Goal: Information Seeking & Learning: Learn about a topic

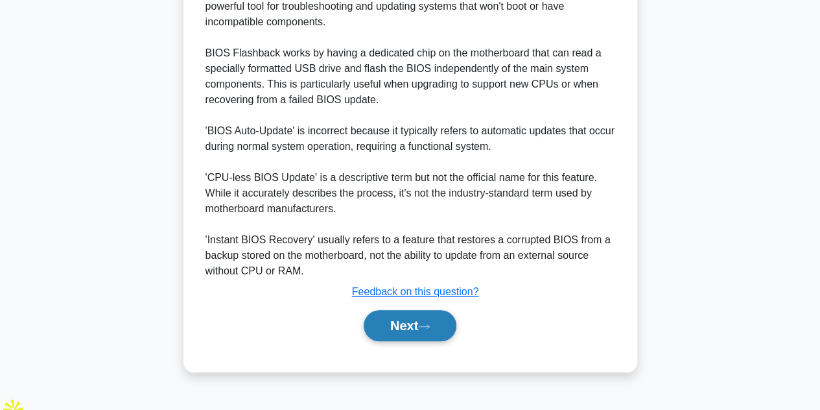
scroll to position [420, 0]
click at [421, 331] on button "Next" at bounding box center [410, 325] width 93 height 31
click at [416, 341] on button "Next" at bounding box center [410, 325] width 93 height 31
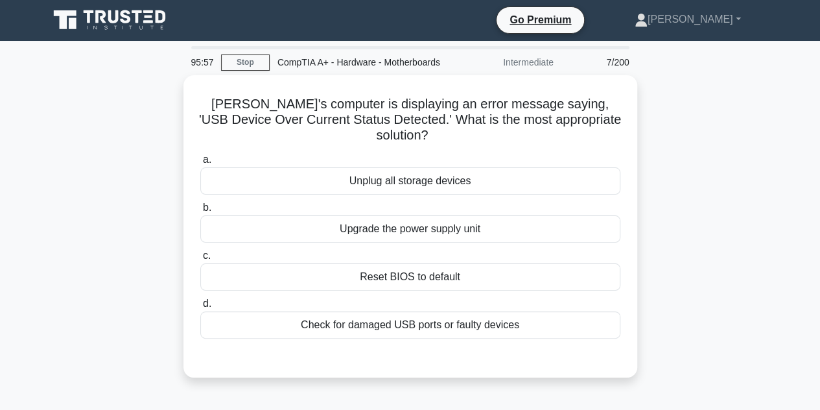
scroll to position [0, 0]
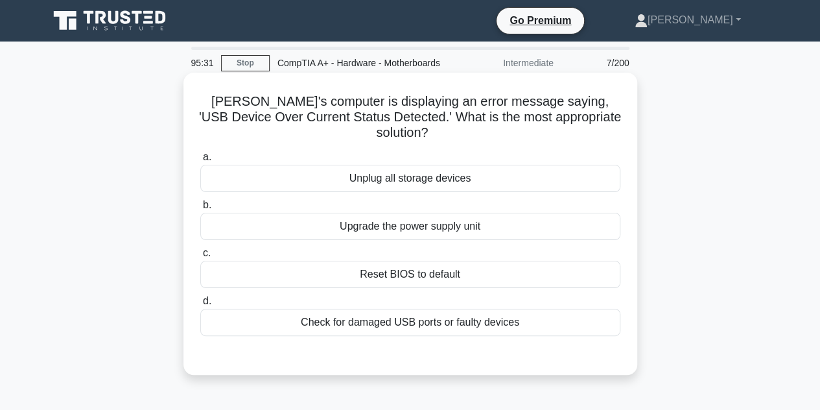
click at [428, 270] on div "Reset BIOS to default" at bounding box center [410, 274] width 420 height 27
click at [200, 257] on input "c. Reset BIOS to default" at bounding box center [200, 253] width 0 height 8
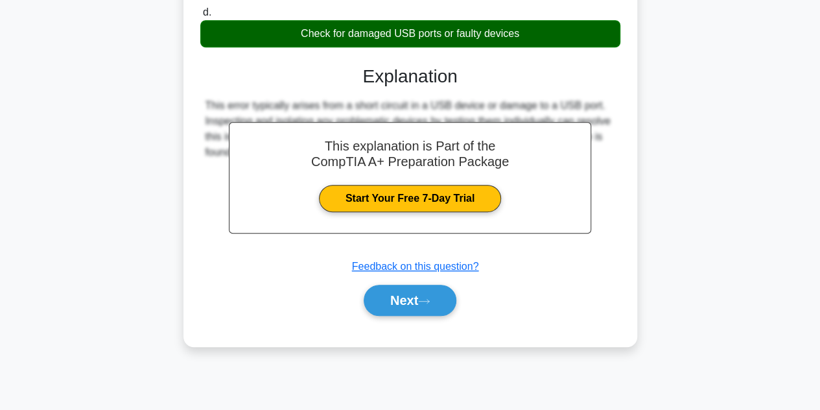
scroll to position [290, 0]
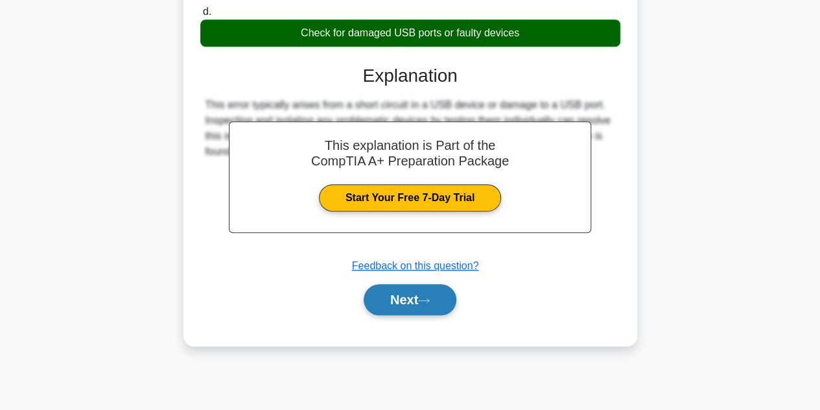
click at [436, 308] on button "Next" at bounding box center [410, 299] width 93 height 31
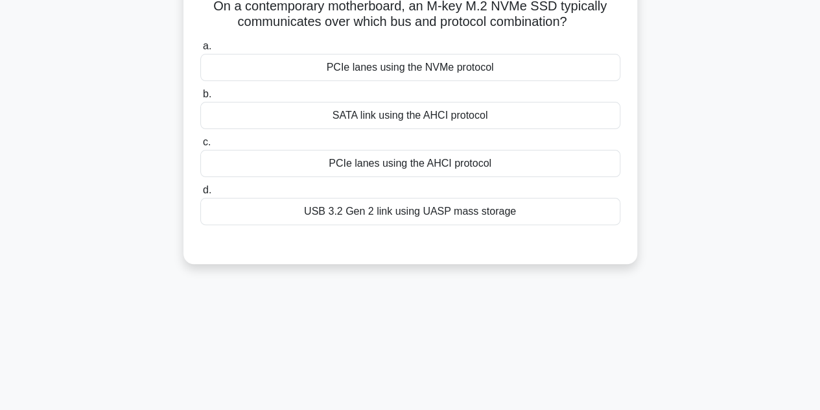
scroll to position [96, 0]
click at [453, 80] on div "PCIe lanes using the NVMe protocol" at bounding box center [410, 66] width 420 height 27
click at [200, 50] on input "a. PCIe lanes using the NVMe protocol" at bounding box center [200, 45] width 0 height 8
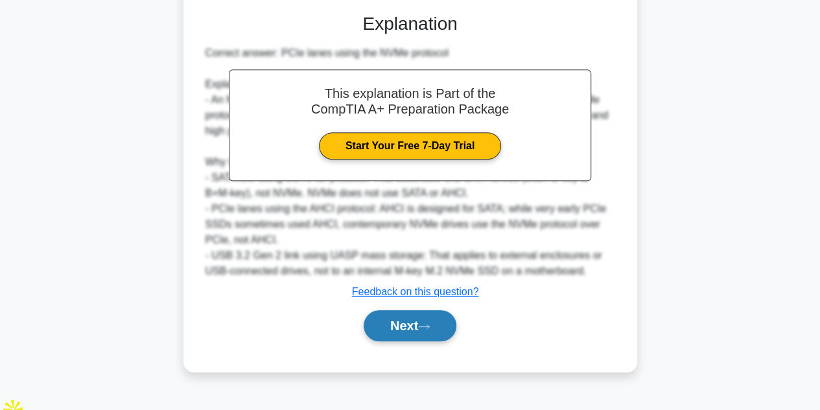
click at [446, 340] on button "Next" at bounding box center [410, 325] width 93 height 31
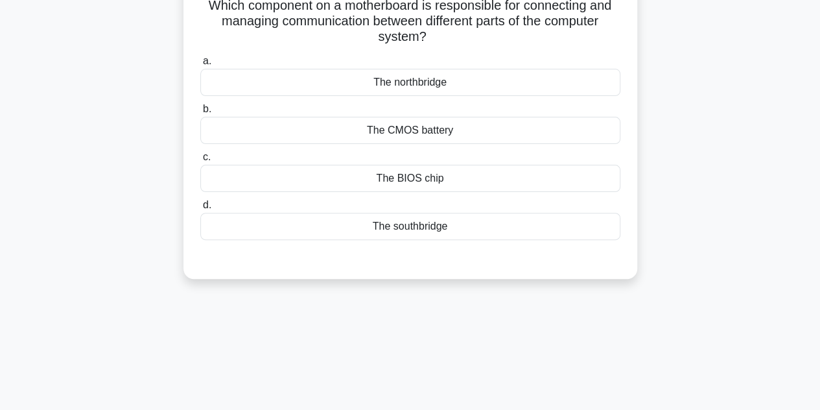
click at [434, 96] on div "The northbridge" at bounding box center [410, 82] width 420 height 27
click at [200, 65] on input "a. The northbridge" at bounding box center [200, 61] width 0 height 8
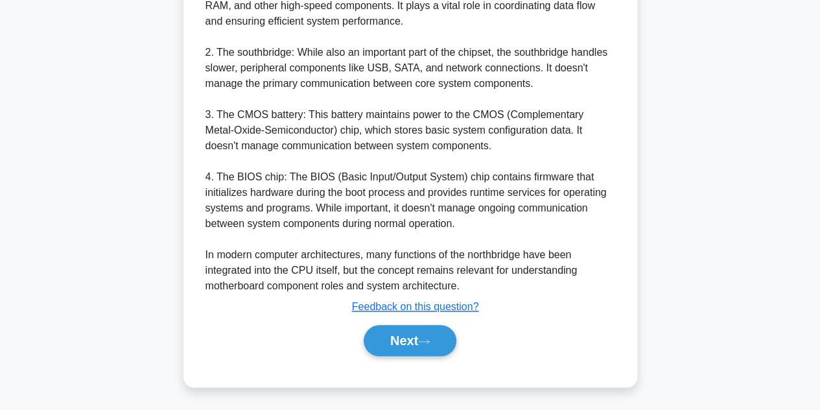
scroll to position [574, 0]
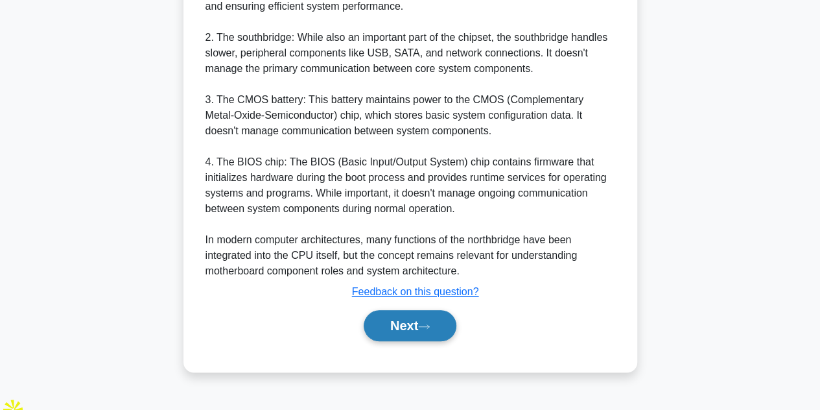
click at [385, 333] on button "Next" at bounding box center [410, 325] width 93 height 31
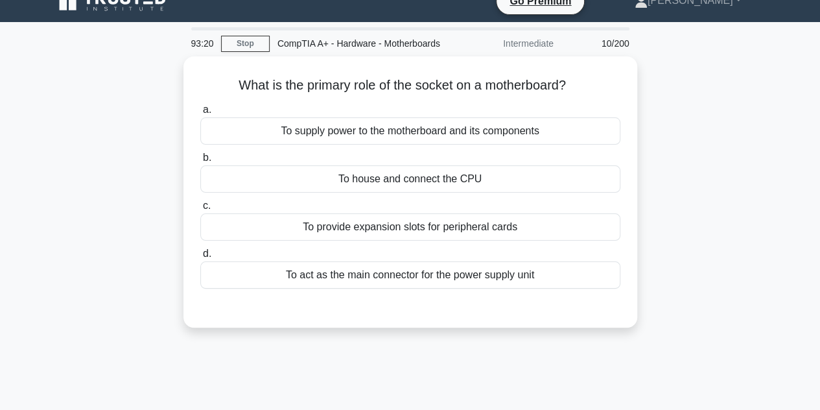
scroll to position [0, 0]
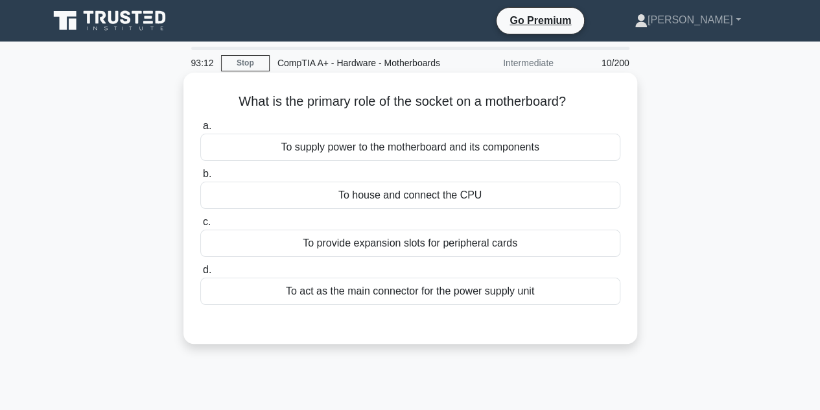
click at [405, 209] on div "To house and connect the CPU" at bounding box center [410, 195] width 420 height 27
click at [200, 178] on input "b. To house and connect the CPU" at bounding box center [200, 174] width 0 height 8
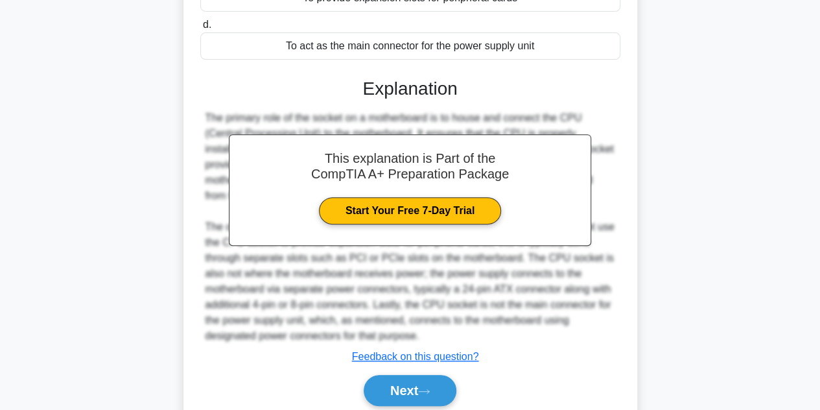
scroll to position [259, 0]
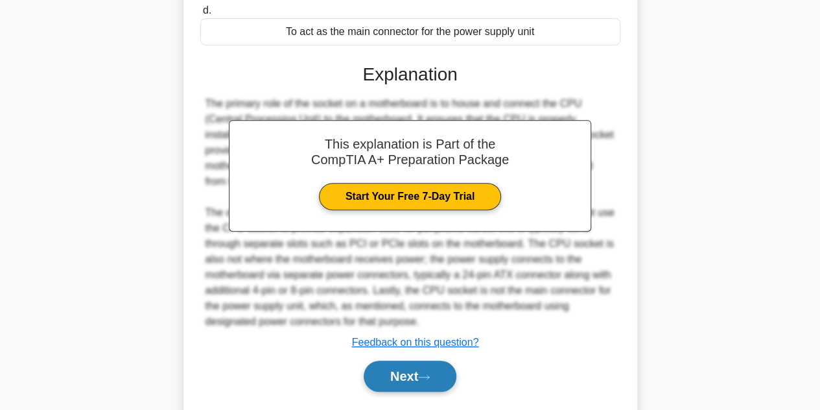
click at [416, 375] on button "Next" at bounding box center [410, 376] width 93 height 31
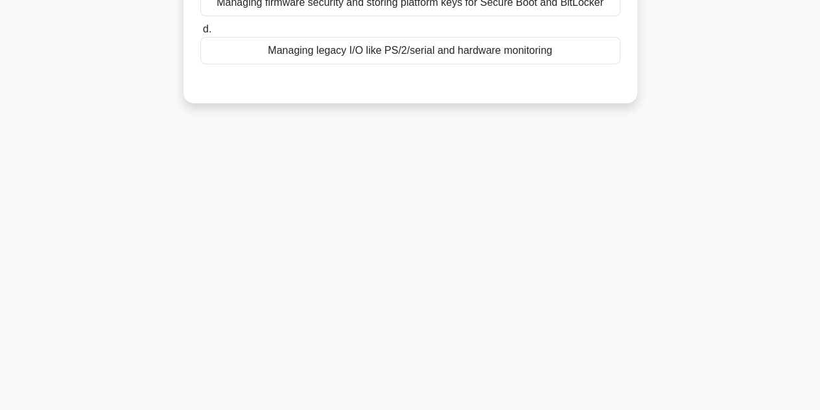
click at [416, 381] on div "93:09 Stop CompTIA A+ - Hardware - Motherboards Intermediate 11/200 On a contem…" at bounding box center [410, 111] width 739 height 648
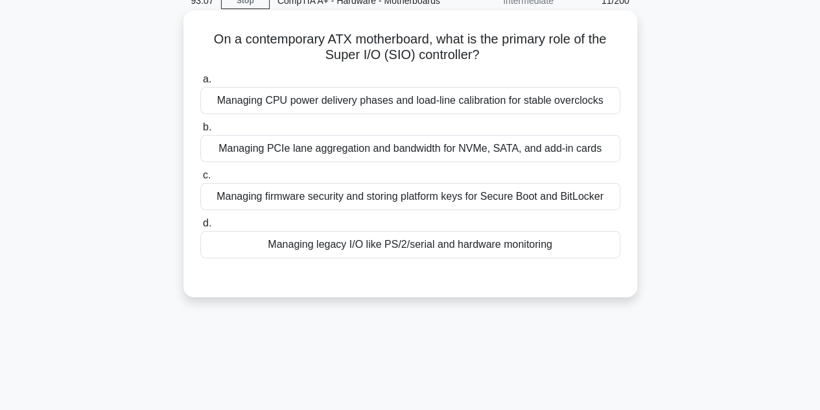
scroll to position [65, 0]
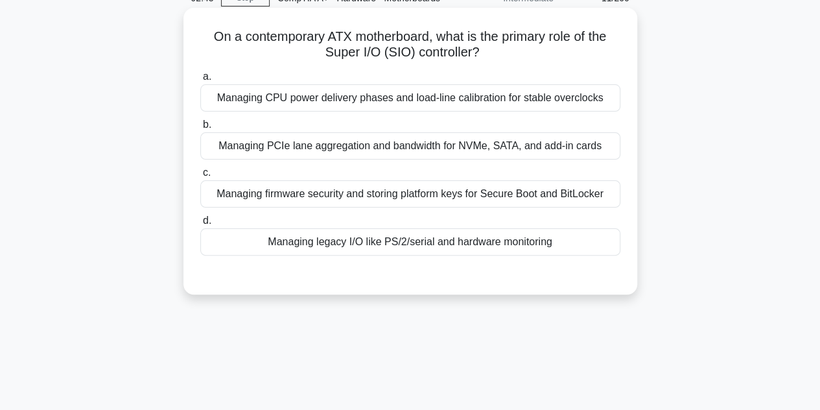
click at [450, 255] on div "Managing legacy I/O like PS/2/serial and hardware monitoring" at bounding box center [410, 241] width 420 height 27
click at [200, 225] on input "d. Managing legacy I/O like PS/2/serial and hardware monitoring" at bounding box center [200, 221] width 0 height 8
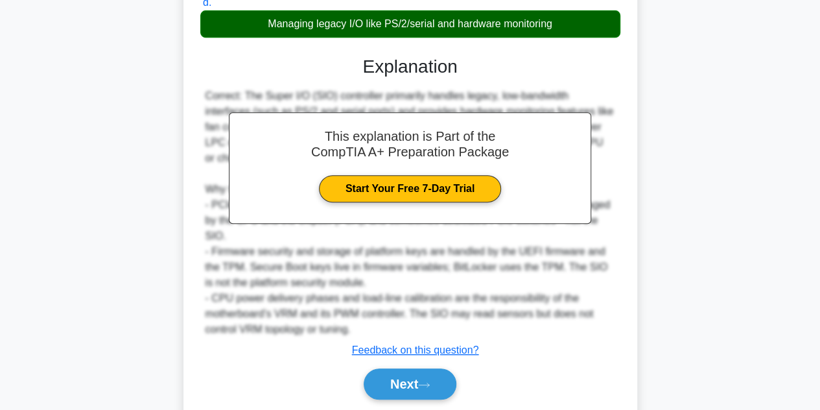
scroll to position [325, 0]
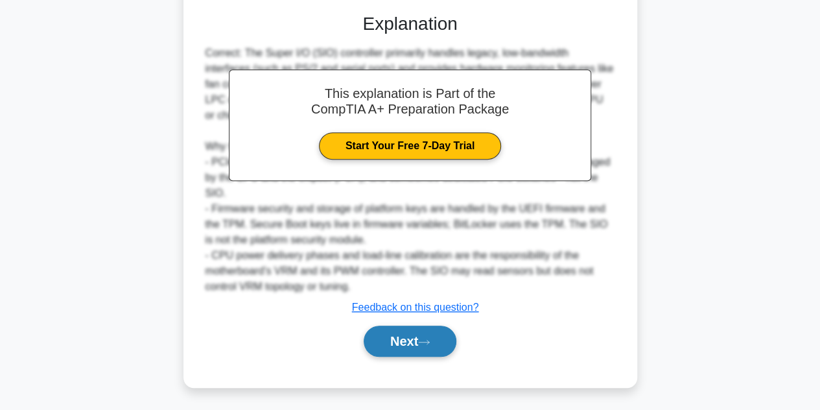
click at [416, 337] on button "Next" at bounding box center [410, 340] width 93 height 31
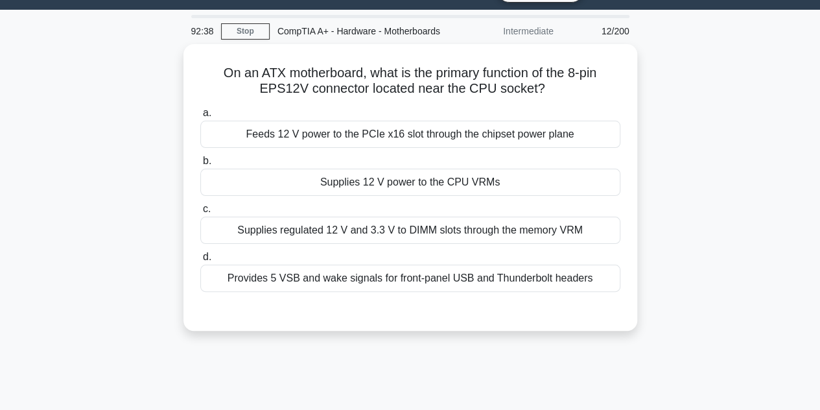
scroll to position [31, 0]
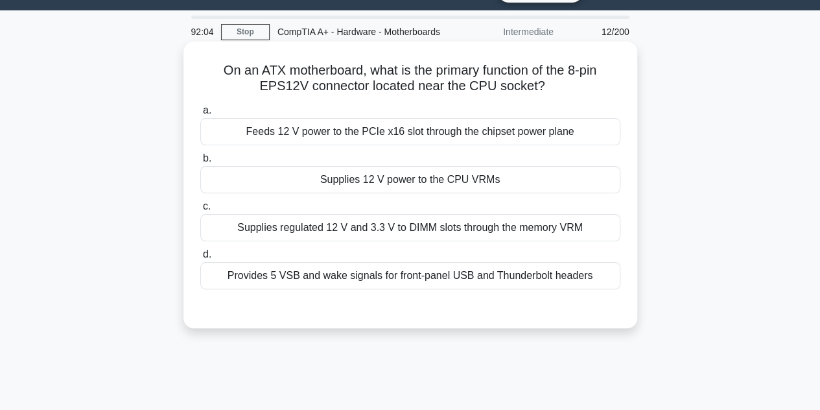
click at [468, 145] on div "Feeds 12 V power to the PCIe x16 slot through the chipset power plane" at bounding box center [410, 131] width 420 height 27
click at [200, 115] on input "a. Feeds 12 V power to the PCIe x16 slot through the chipset power plane" at bounding box center [200, 110] width 0 height 8
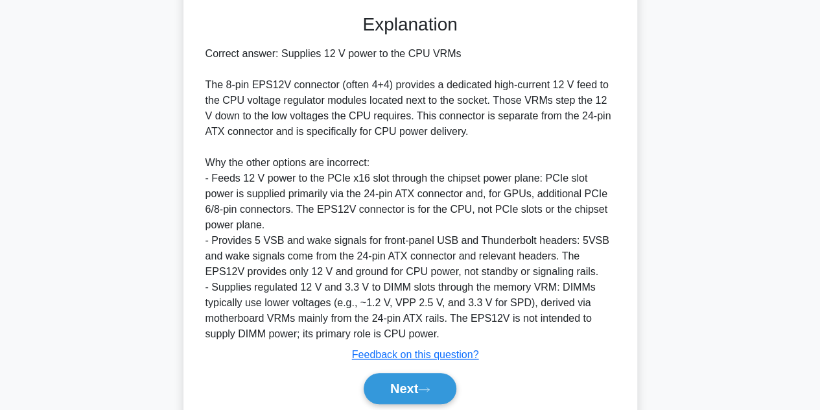
scroll to position [355, 0]
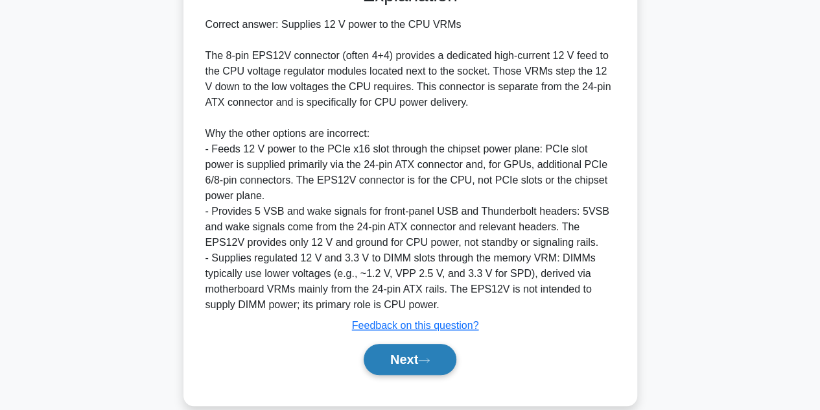
click at [377, 375] on button "Next" at bounding box center [410, 359] width 93 height 31
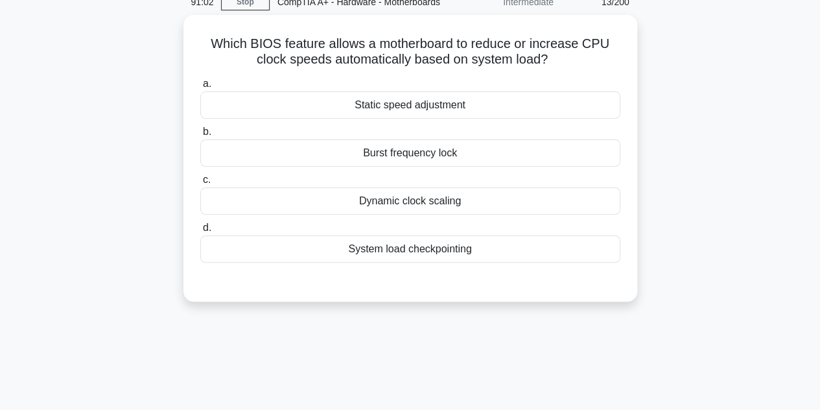
scroll to position [31, 0]
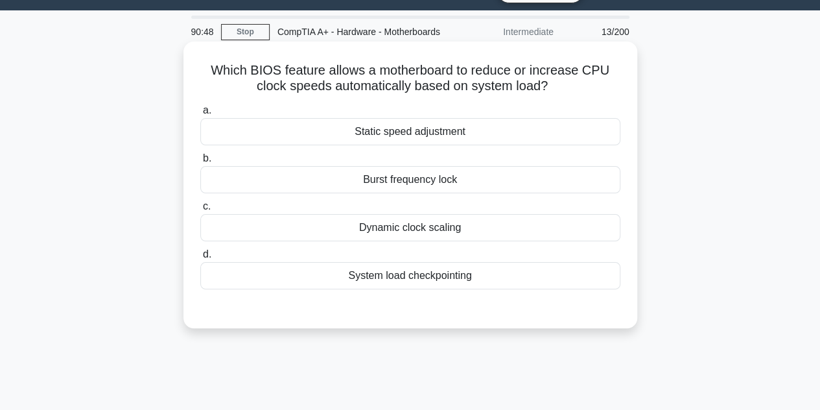
click at [427, 241] on div "Dynamic clock scaling" at bounding box center [410, 227] width 420 height 27
click at [200, 211] on input "c. Dynamic clock scaling" at bounding box center [200, 206] width 0 height 8
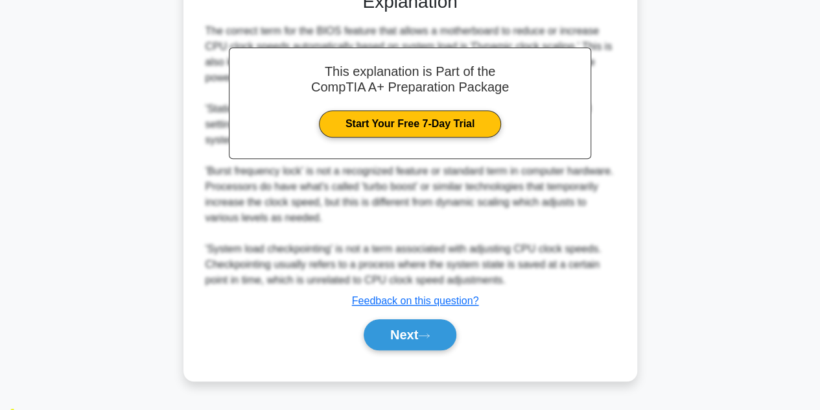
scroll to position [357, 0]
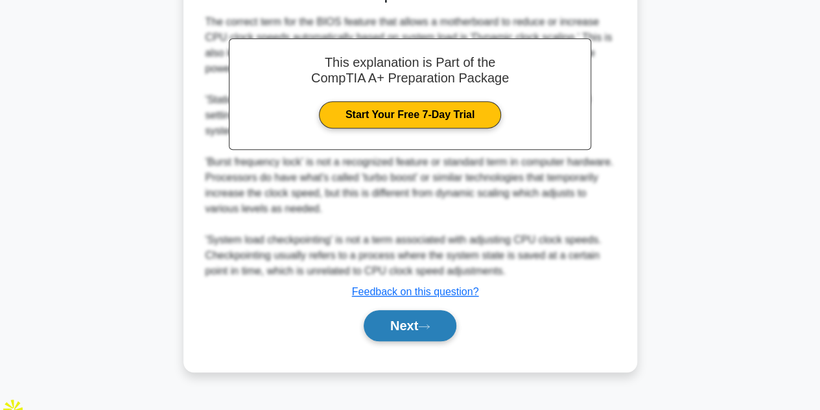
click at [408, 340] on button "Next" at bounding box center [410, 325] width 93 height 31
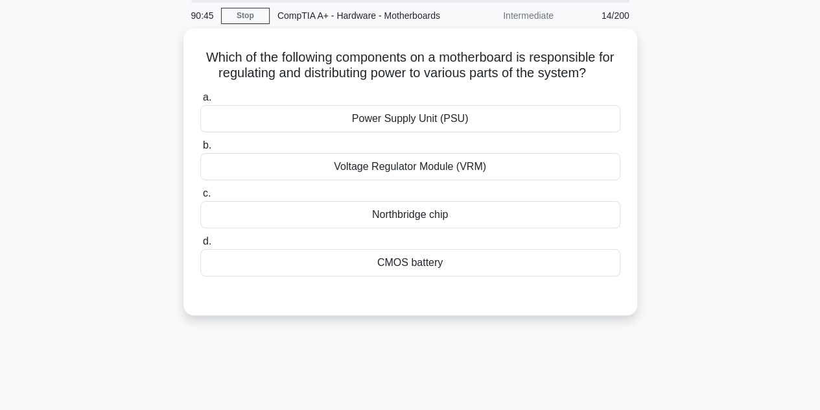
scroll to position [31, 0]
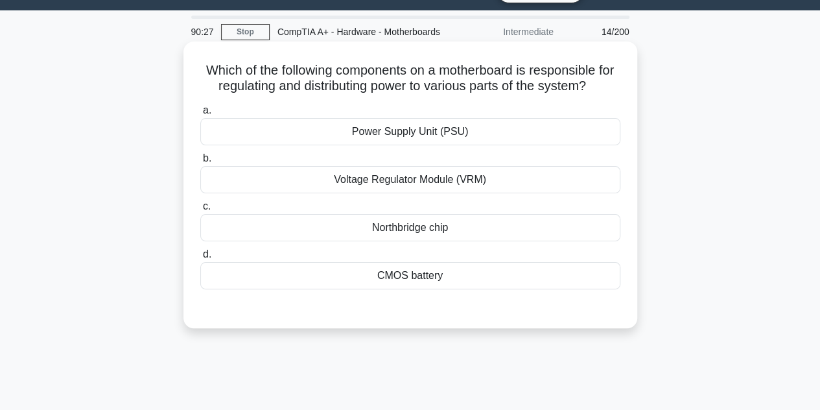
click at [418, 287] on div "CMOS battery" at bounding box center [410, 275] width 420 height 27
click at [200, 259] on input "d. CMOS battery" at bounding box center [200, 254] width 0 height 8
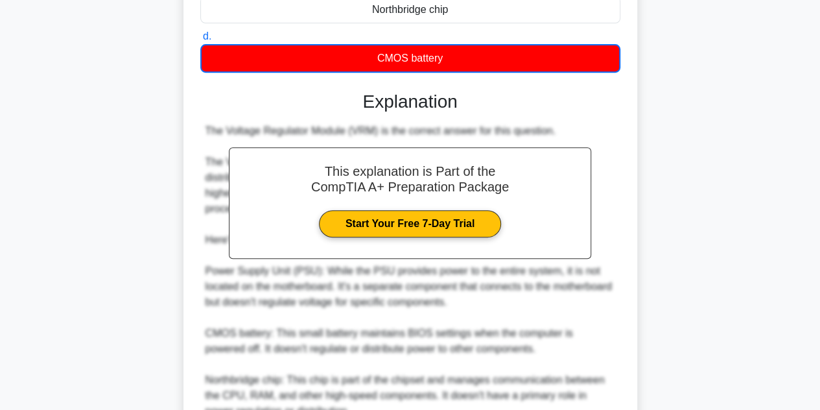
scroll to position [355, 0]
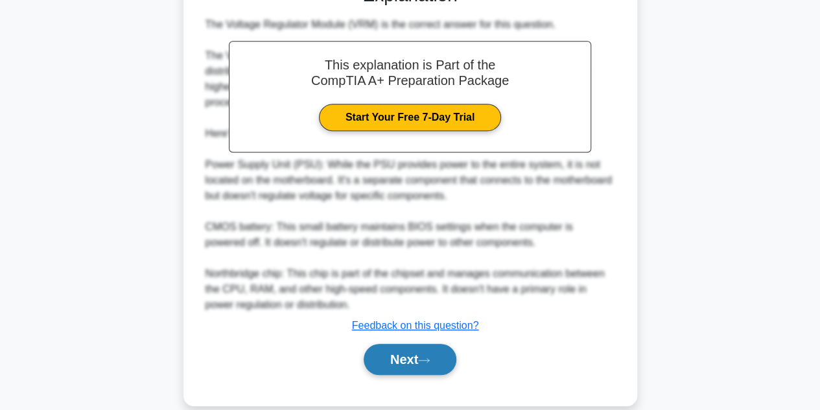
drag, startPoint x: 408, startPoint y: 357, endPoint x: 407, endPoint y: 372, distance: 14.3
click at [408, 357] on div "Next" at bounding box center [410, 358] width 420 height 41
click at [407, 374] on button "Next" at bounding box center [410, 359] width 93 height 31
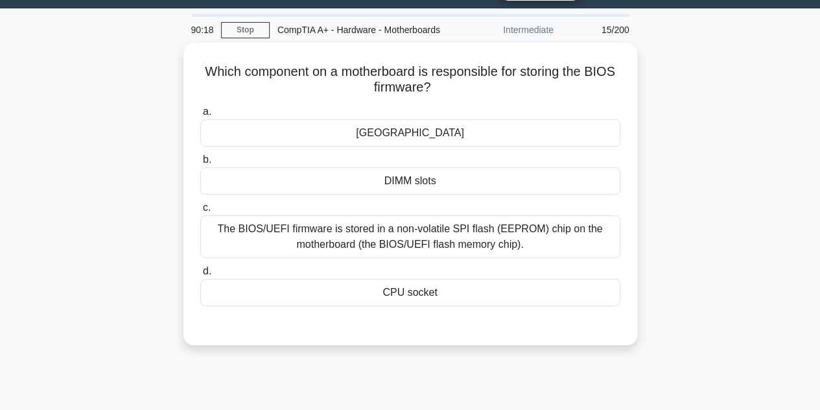
scroll to position [31, 0]
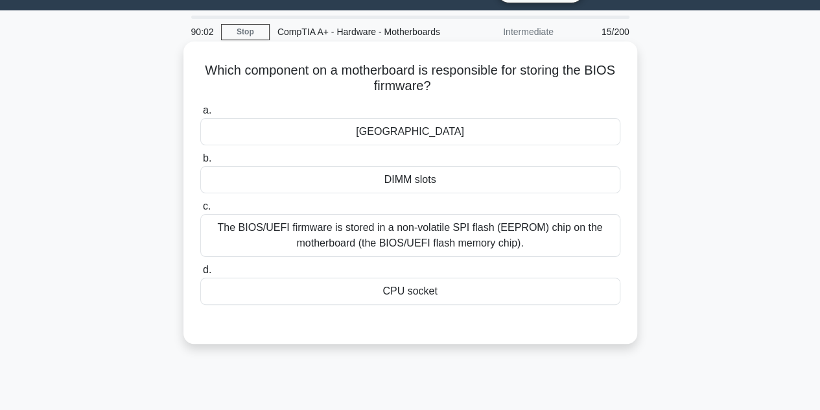
click at [476, 257] on div "The BIOS/UEFI firmware is stored in a non-volatile SPI flash (EEPROM) chip on t…" at bounding box center [410, 235] width 420 height 43
click at [200, 211] on input "c. The BIOS/UEFI firmware is stored in a non-volatile SPI flash (EEPROM) chip o…" at bounding box center [200, 206] width 0 height 8
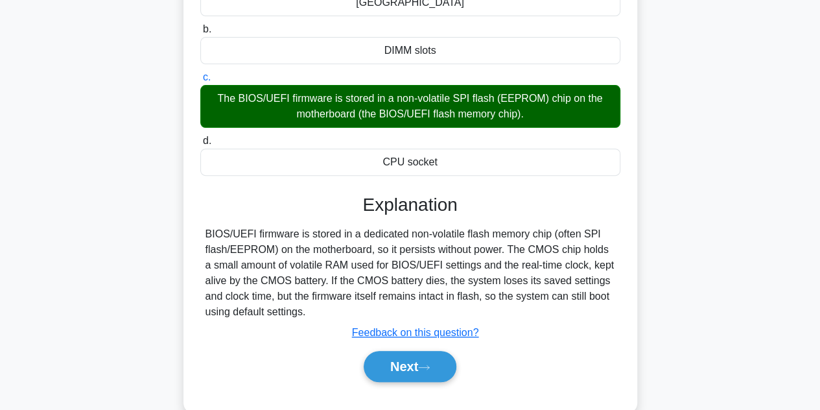
scroll to position [226, 0]
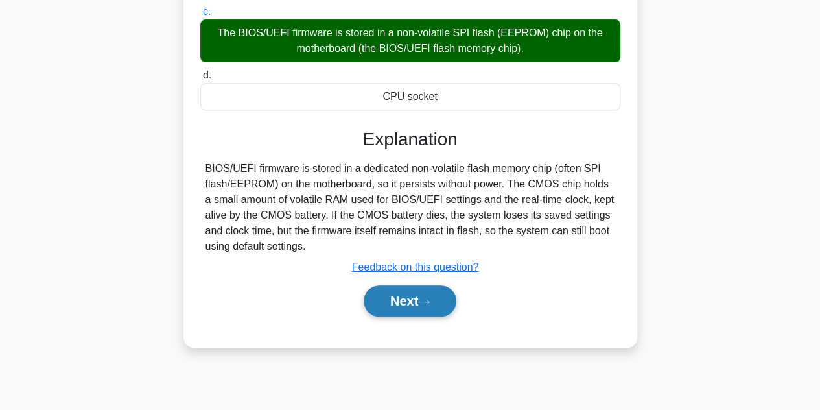
click at [443, 316] on button "Next" at bounding box center [410, 300] width 93 height 31
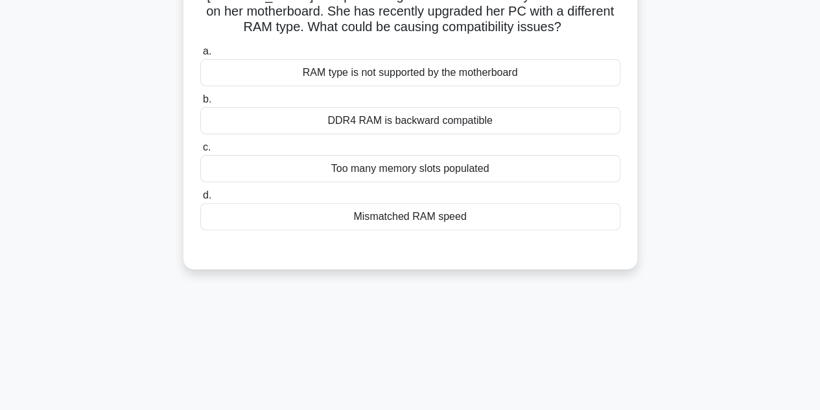
scroll to position [31, 0]
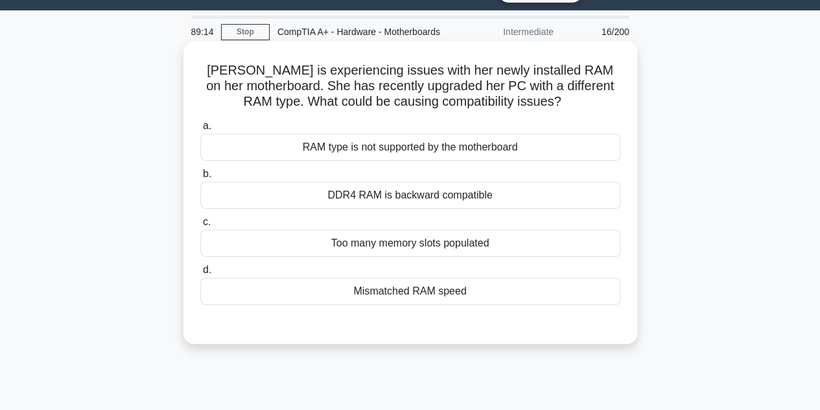
click at [438, 305] on div "Mismatched RAM speed" at bounding box center [410, 291] width 420 height 27
click at [200, 274] on input "d. Mismatched RAM speed" at bounding box center [200, 270] width 0 height 8
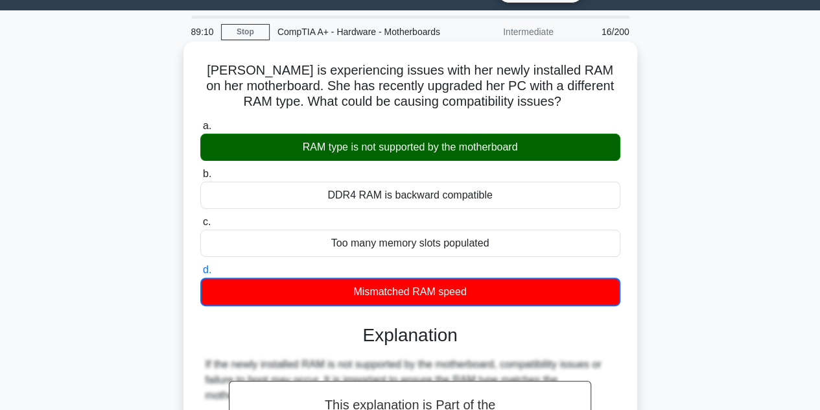
click at [472, 161] on div "RAM type is not supported by the motherboard" at bounding box center [410, 147] width 420 height 27
click at [200, 130] on input "a. RAM type is not supported by the motherboard" at bounding box center [200, 126] width 0 height 8
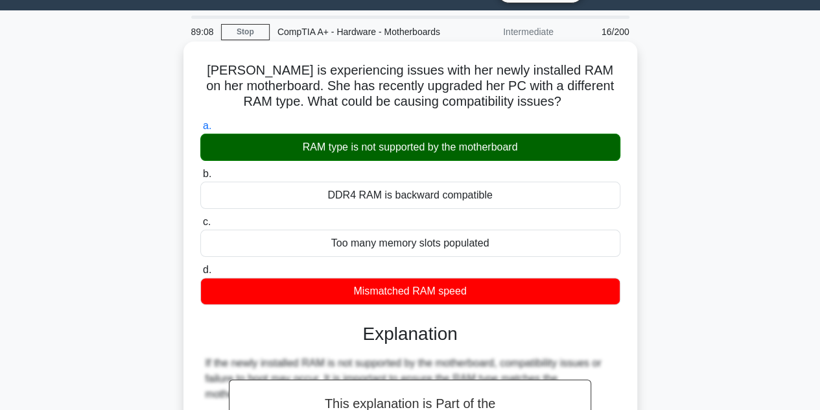
click at [428, 305] on div "Mismatched RAM speed" at bounding box center [410, 291] width 420 height 27
click at [200, 274] on input "d. Mismatched RAM speed" at bounding box center [200, 270] width 0 height 8
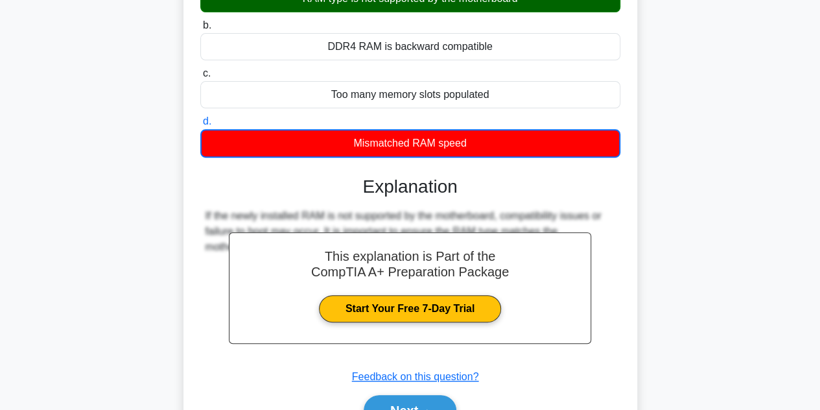
scroll to position [290, 0]
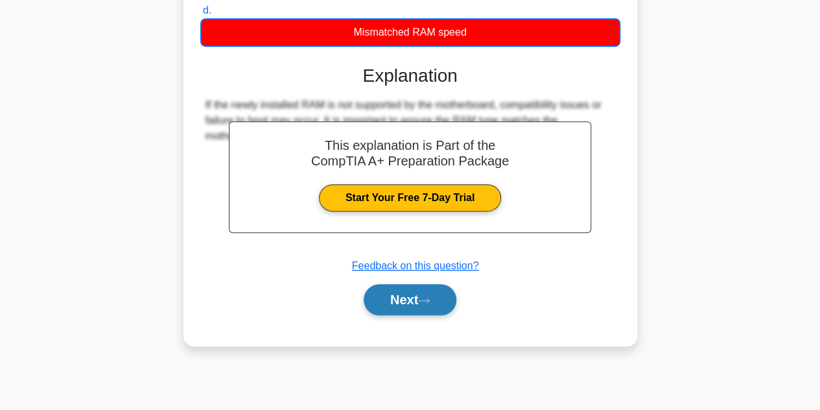
click at [431, 315] on button "Next" at bounding box center [410, 299] width 93 height 31
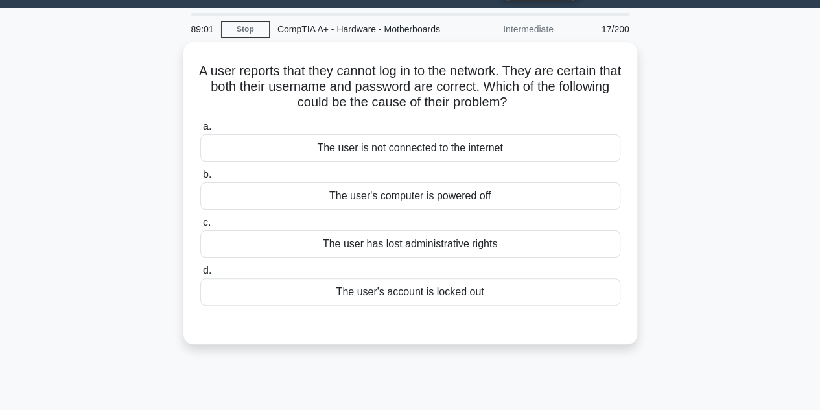
scroll to position [31, 0]
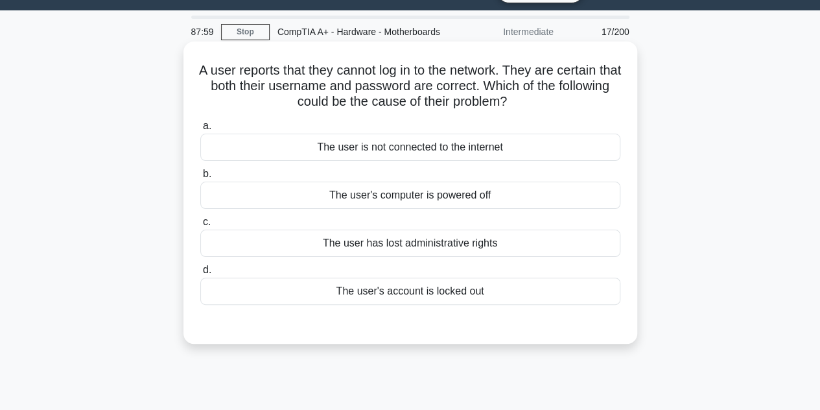
click at [423, 161] on div "The user is not connected to the internet" at bounding box center [410, 147] width 420 height 27
click at [200, 130] on input "a. The user is not connected to the internet" at bounding box center [200, 126] width 0 height 8
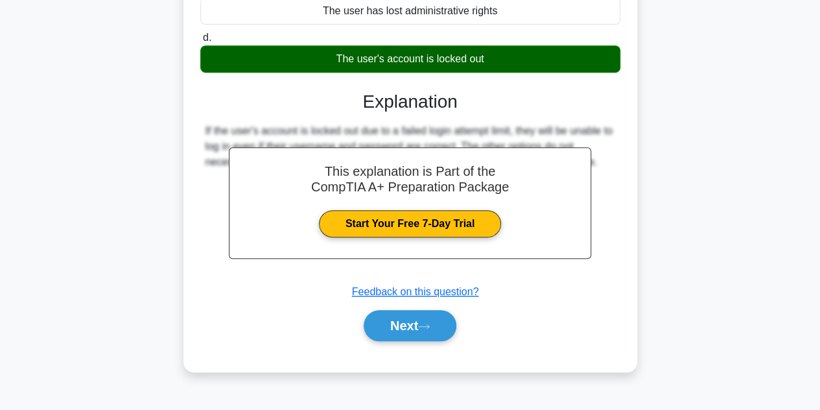
scroll to position [290, 0]
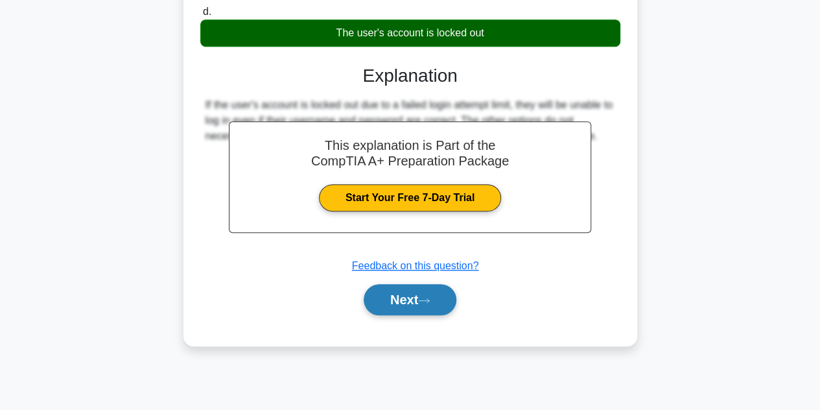
click at [420, 315] on button "Next" at bounding box center [410, 299] width 93 height 31
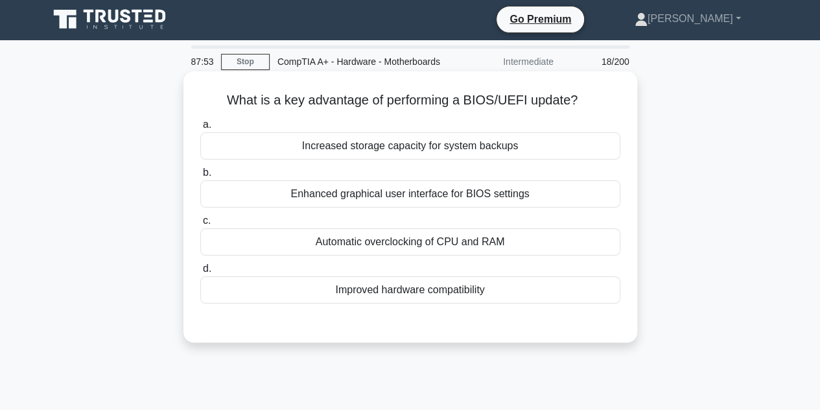
scroll to position [0, 0]
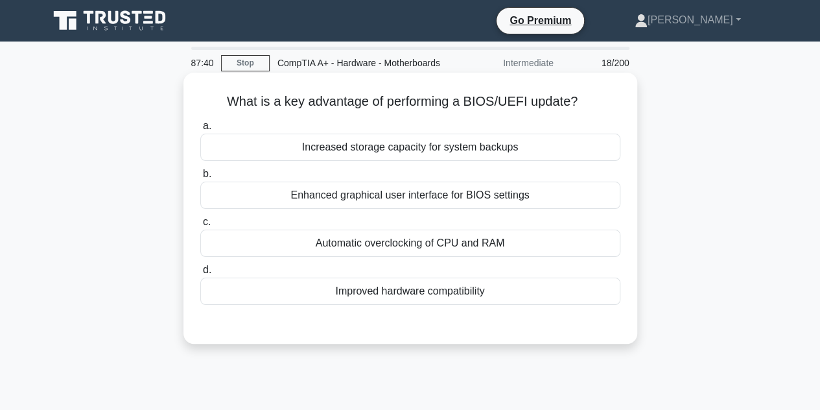
click at [494, 209] on div "Enhanced graphical user interface for BIOS settings" at bounding box center [410, 195] width 420 height 27
click at [200, 178] on input "b. Enhanced graphical user interface for BIOS settings" at bounding box center [200, 174] width 0 height 8
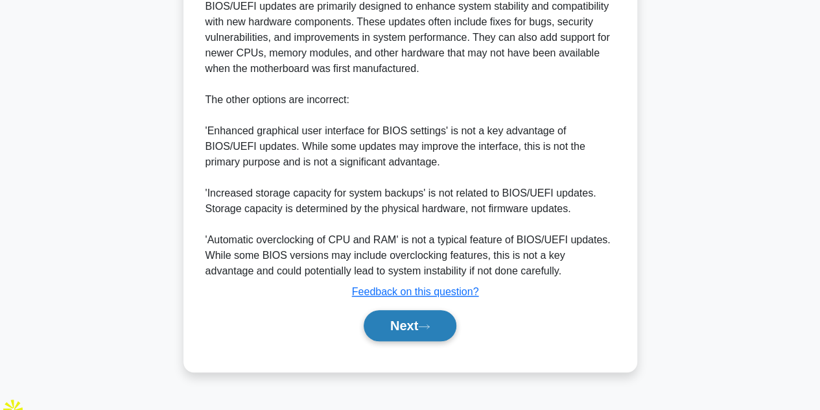
scroll to position [390, 0]
click at [427, 329] on icon at bounding box center [424, 325] width 12 height 7
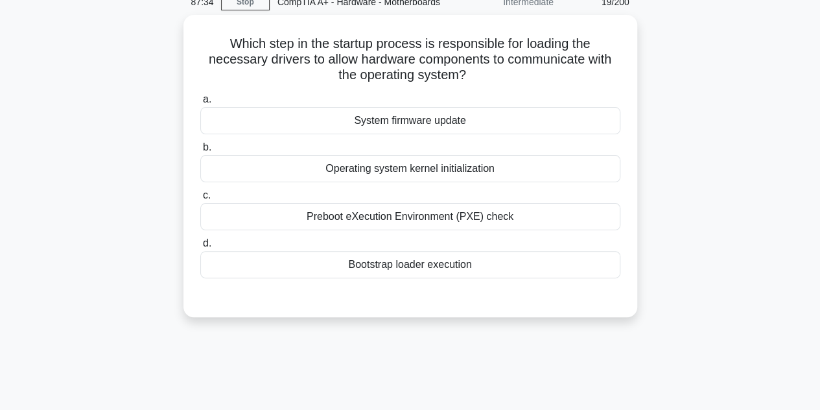
scroll to position [31, 0]
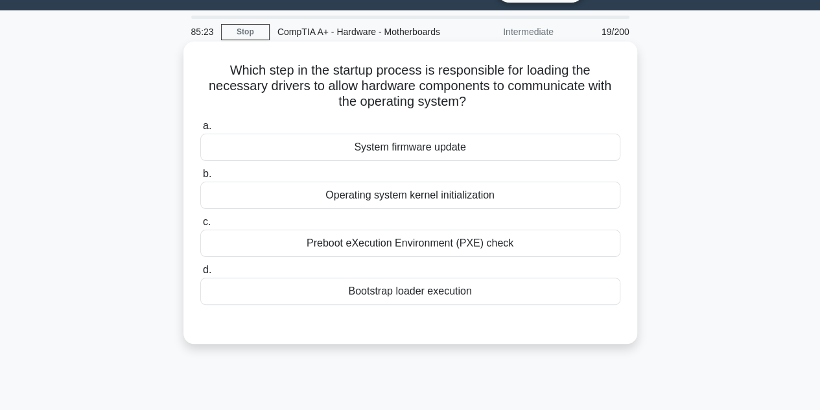
click at [499, 159] on div "System firmware update" at bounding box center [410, 147] width 420 height 27
click at [200, 130] on input "a. System firmware update" at bounding box center [200, 126] width 0 height 8
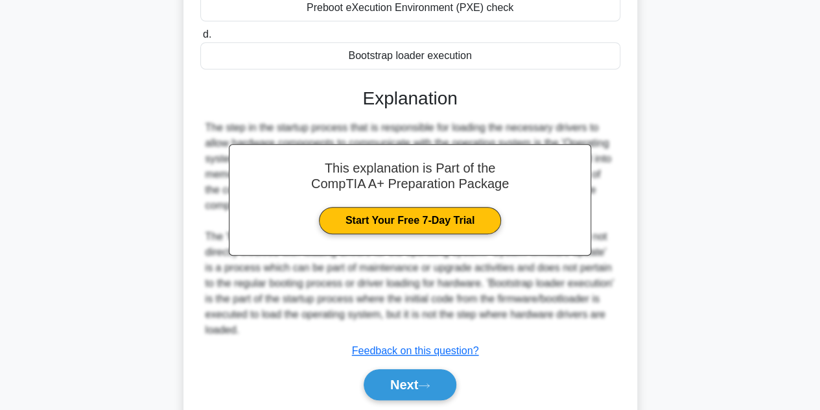
scroll to position [290, 0]
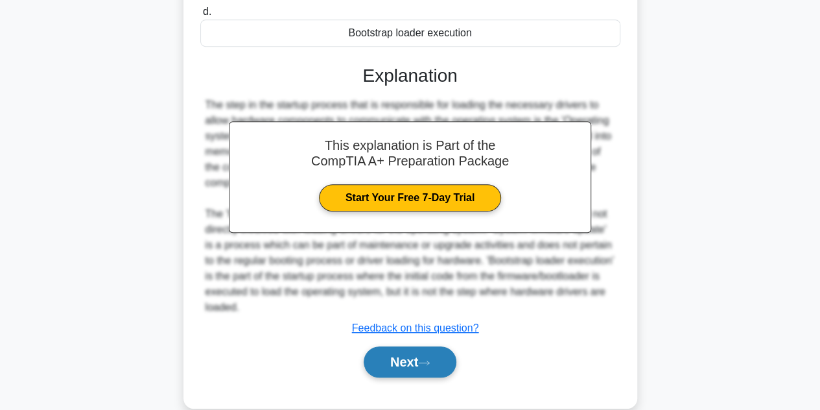
click at [440, 374] on button "Next" at bounding box center [410, 361] width 93 height 31
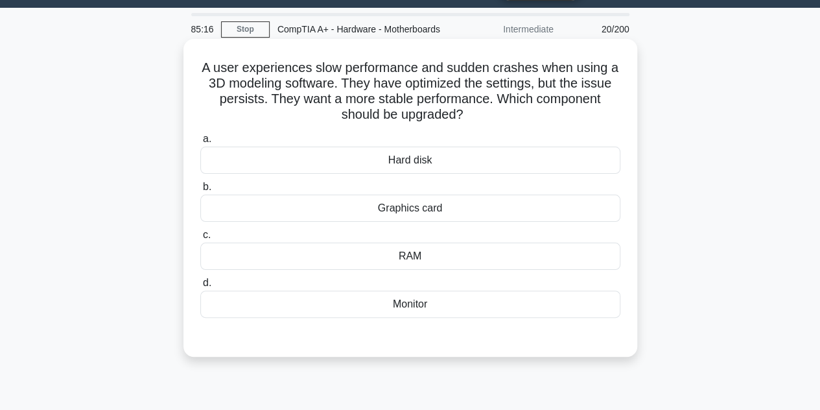
scroll to position [31, 0]
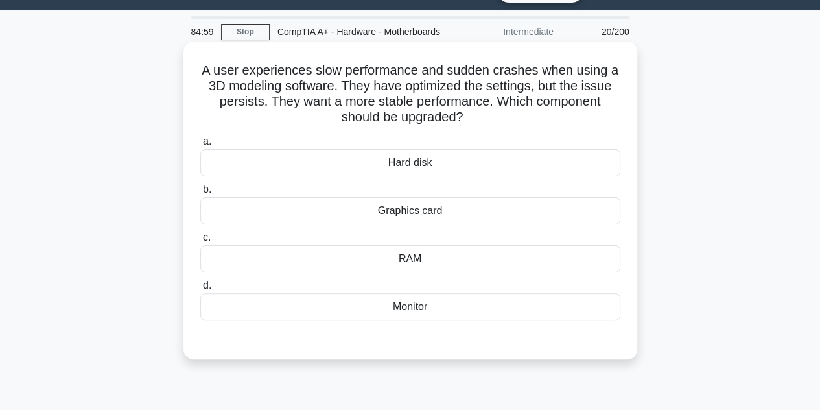
click at [456, 224] on div "Graphics card" at bounding box center [410, 210] width 420 height 27
click at [200, 194] on input "b. Graphics card" at bounding box center [200, 189] width 0 height 8
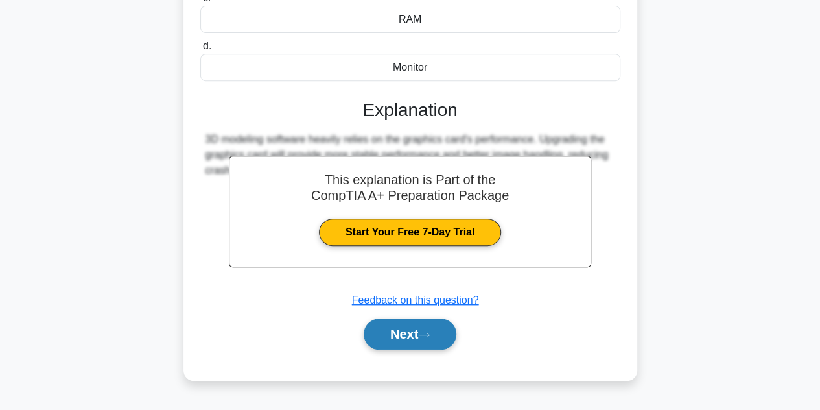
scroll to position [290, 0]
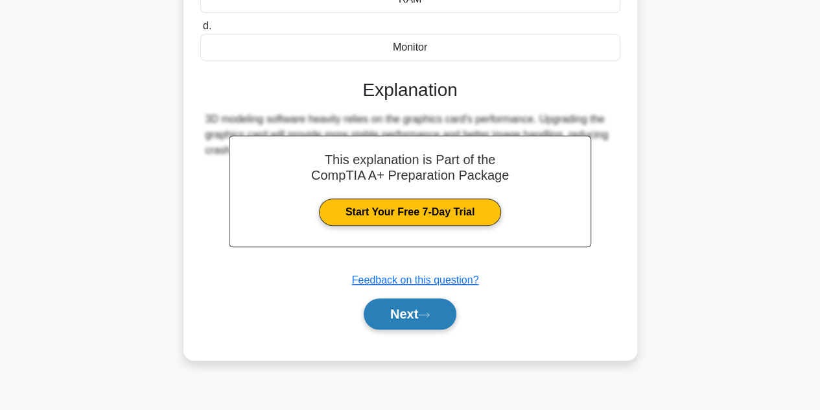
click at [435, 329] on button "Next" at bounding box center [410, 313] width 93 height 31
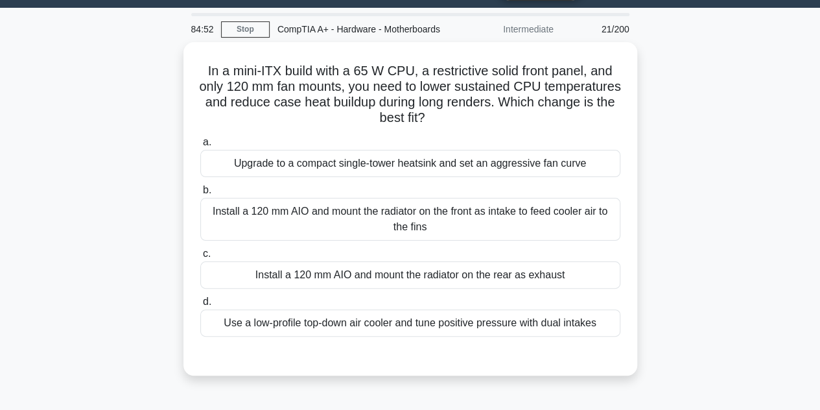
scroll to position [31, 0]
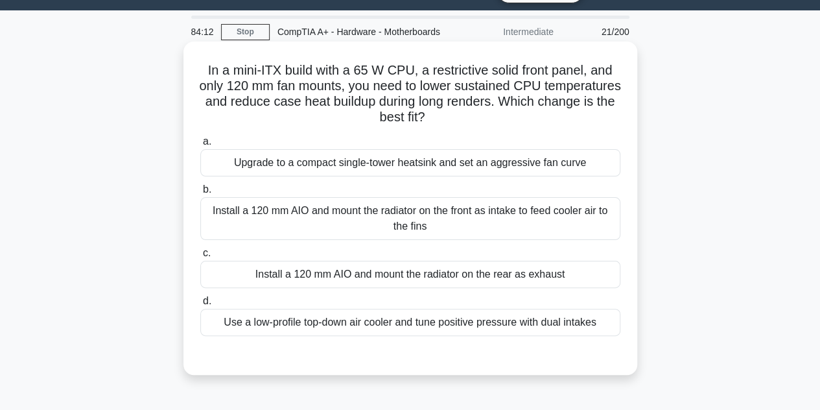
click at [455, 336] on div "Use a low-profile top-down air cooler and tune positive pressure with dual inta…" at bounding box center [410, 322] width 420 height 27
click at [200, 305] on input "d. Use a low-profile top-down air cooler and tune positive pressure with dual i…" at bounding box center [200, 301] width 0 height 8
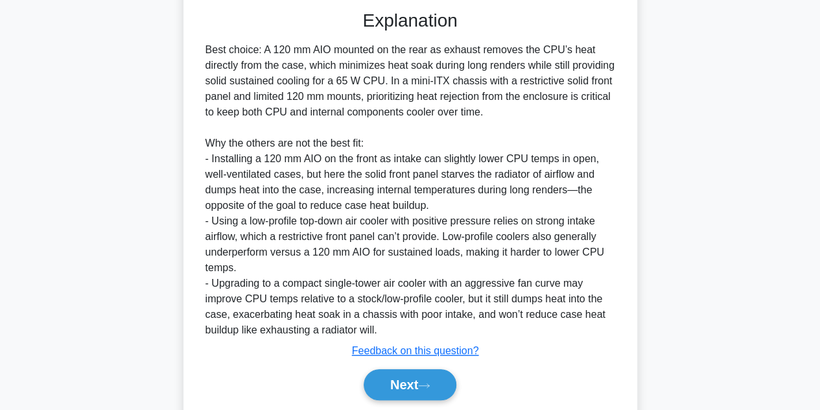
scroll to position [389, 0]
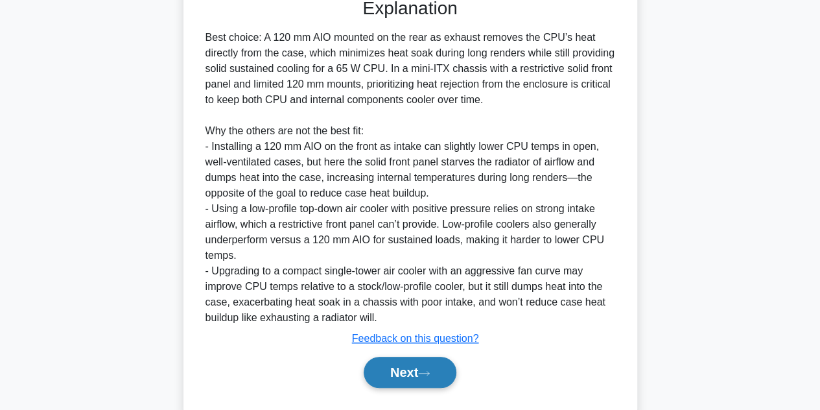
click at [449, 388] on button "Next" at bounding box center [410, 372] width 93 height 31
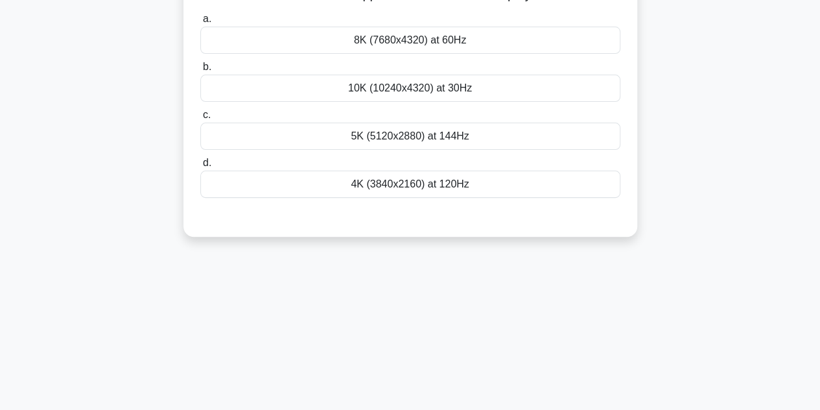
scroll to position [96, 0]
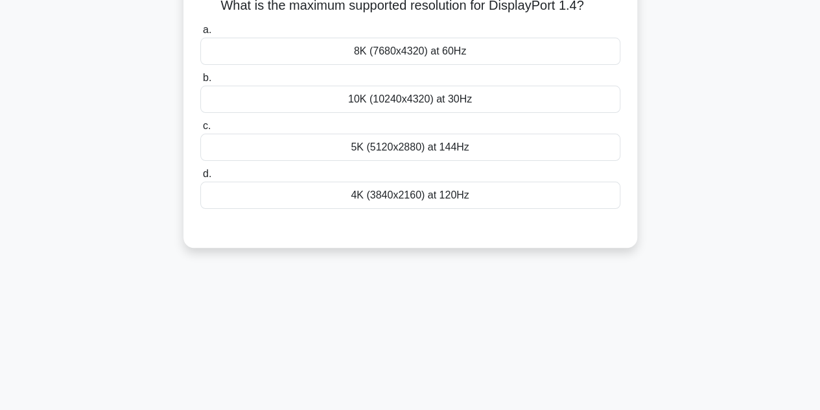
click at [439, 208] on div "4K (3840x2160) at 120Hz" at bounding box center [410, 195] width 420 height 27
click at [200, 178] on input "d. 4K (3840x2160) at 120Hz" at bounding box center [200, 174] width 0 height 8
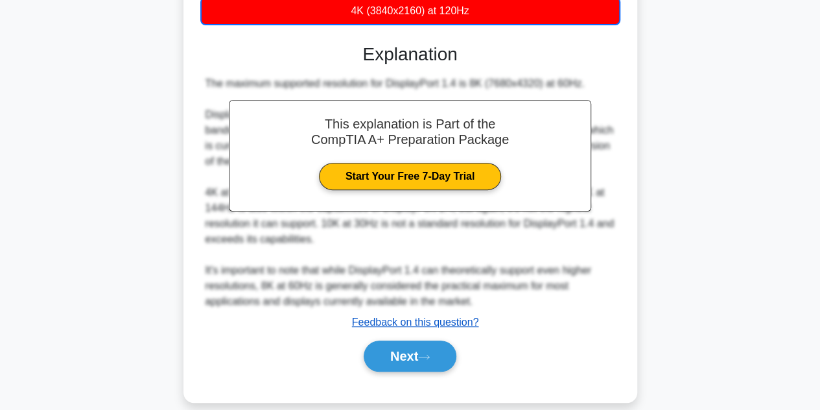
scroll to position [312, 0]
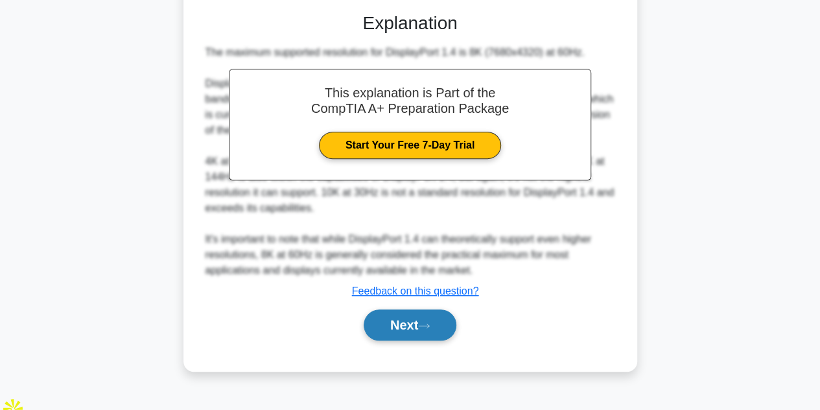
click at [420, 340] on button "Next" at bounding box center [410, 324] width 93 height 31
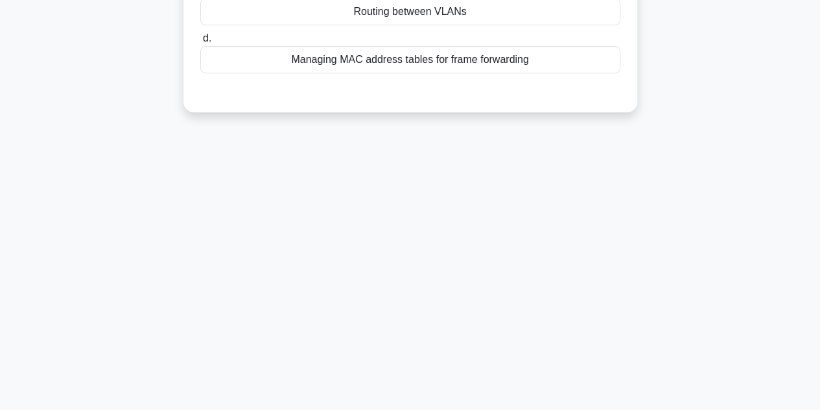
scroll to position [96, 0]
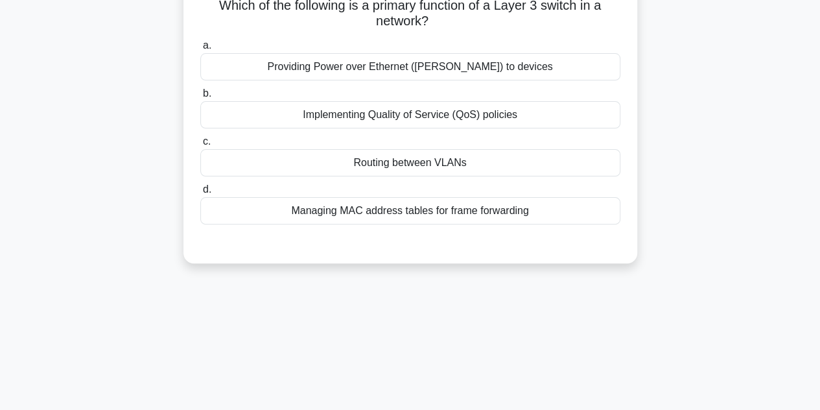
click at [373, 224] on div "Managing MAC address tables for frame forwarding" at bounding box center [410, 210] width 420 height 27
click at [200, 194] on input "d. Managing MAC address tables for frame forwarding" at bounding box center [200, 189] width 0 height 8
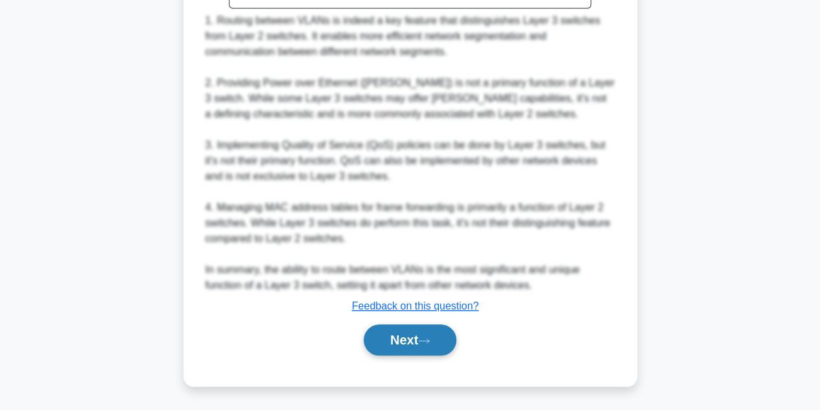
scroll to position [514, 0]
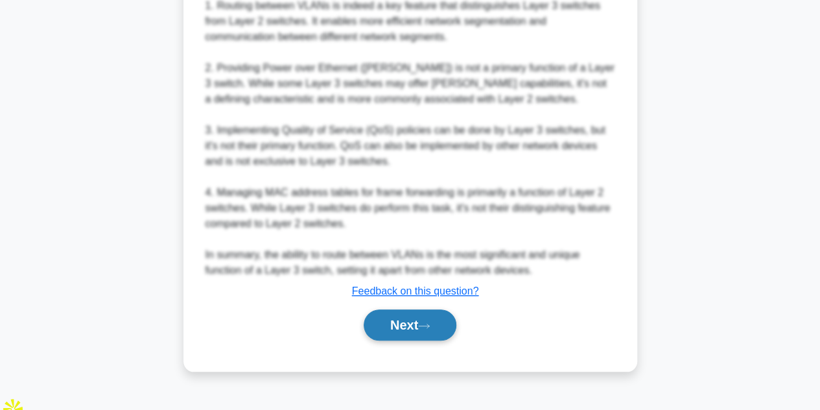
click at [407, 340] on button "Next" at bounding box center [410, 324] width 93 height 31
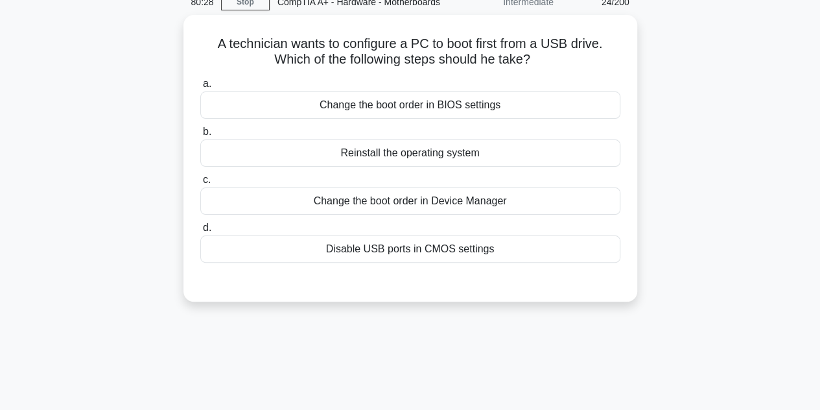
scroll to position [31, 0]
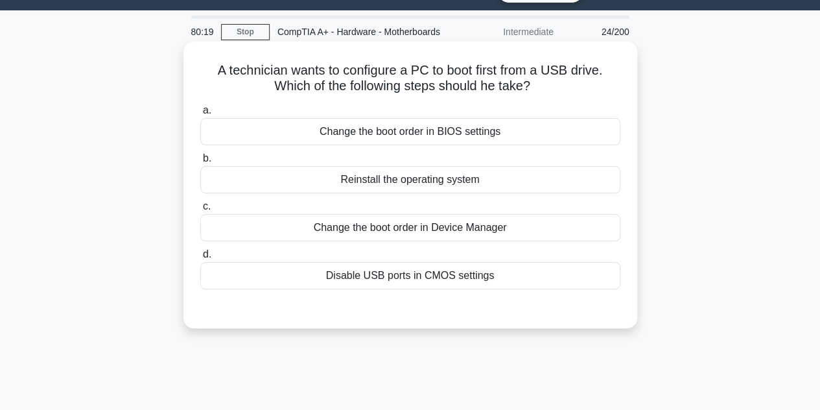
click at [434, 145] on div "Change the boot order in BIOS settings" at bounding box center [410, 131] width 420 height 27
click at [200, 115] on input "a. Change the boot order in BIOS settings" at bounding box center [200, 110] width 0 height 8
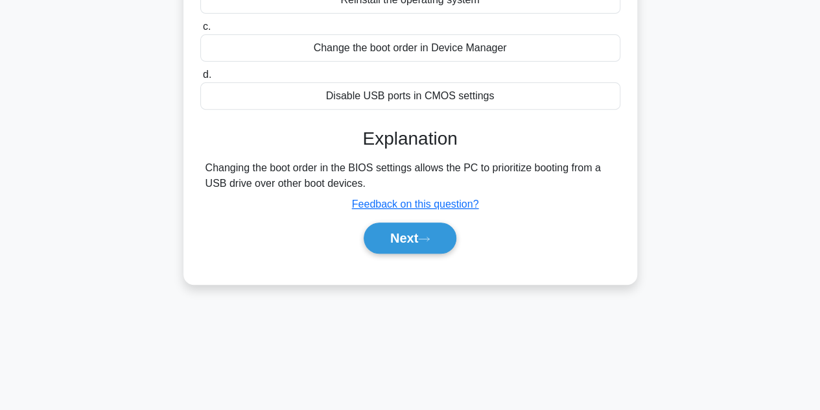
scroll to position [290, 0]
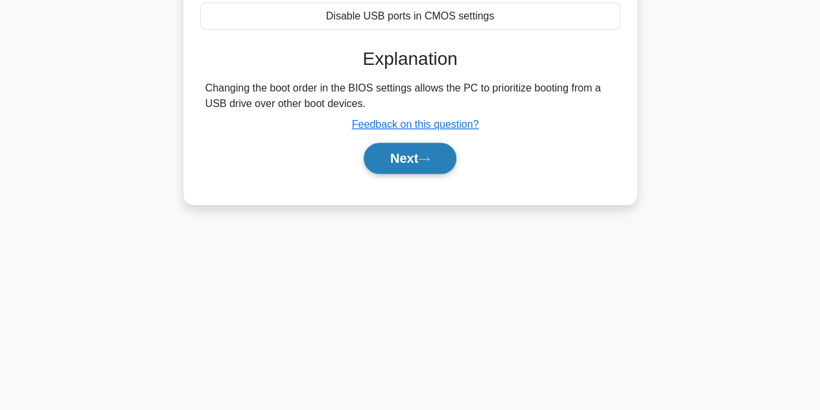
click at [424, 174] on button "Next" at bounding box center [410, 158] width 93 height 31
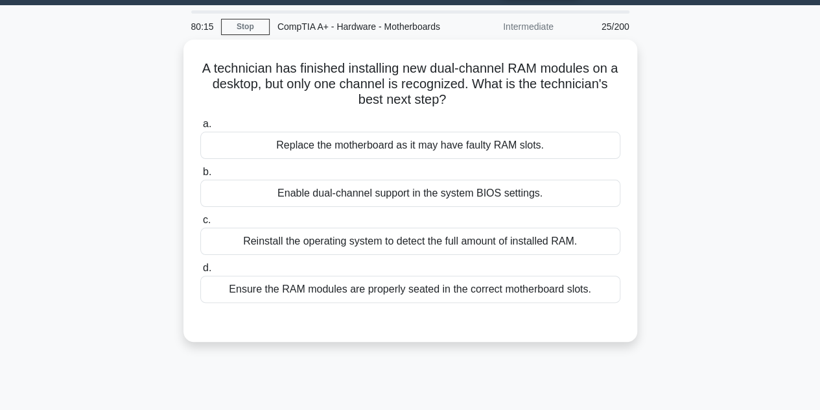
scroll to position [31, 0]
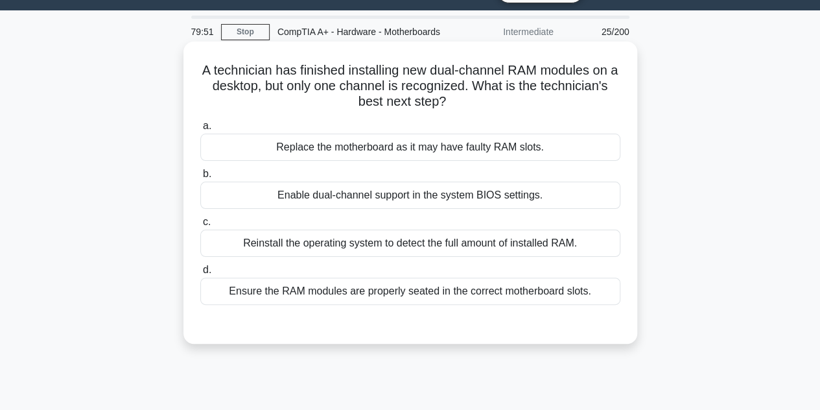
click at [456, 303] on div "Ensure the RAM modules are properly seated in the correct motherboard slots." at bounding box center [410, 291] width 420 height 27
click at [200, 274] on input "d. Ensure the RAM modules are properly seated in the correct motherboard slots." at bounding box center [200, 270] width 0 height 8
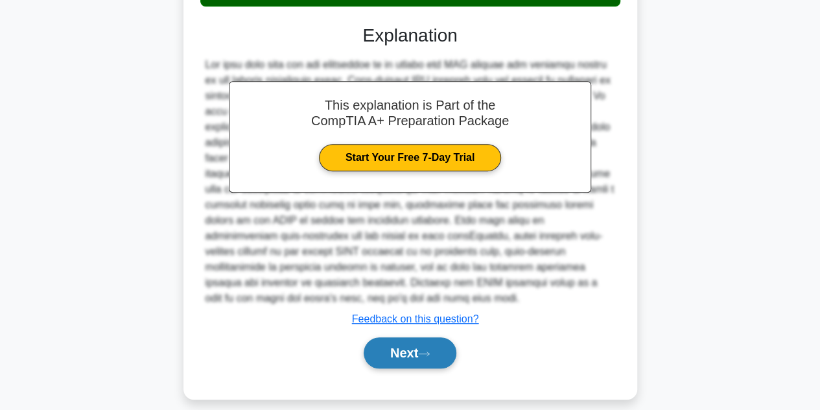
scroll to position [355, 0]
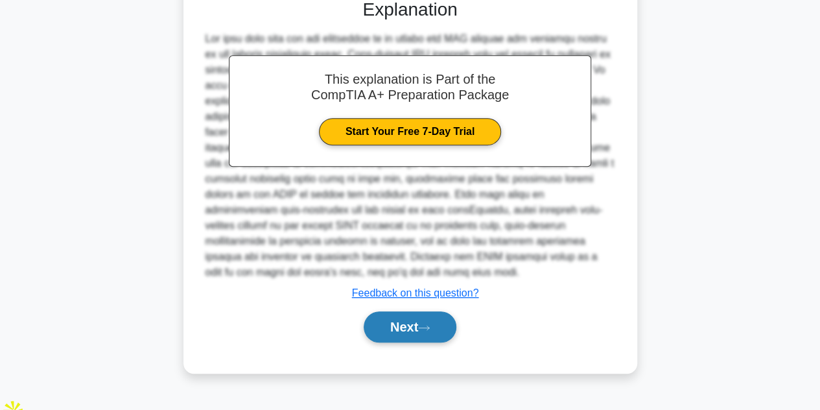
click at [451, 342] on button "Next" at bounding box center [410, 326] width 93 height 31
click at [412, 339] on button "Next" at bounding box center [410, 326] width 93 height 31
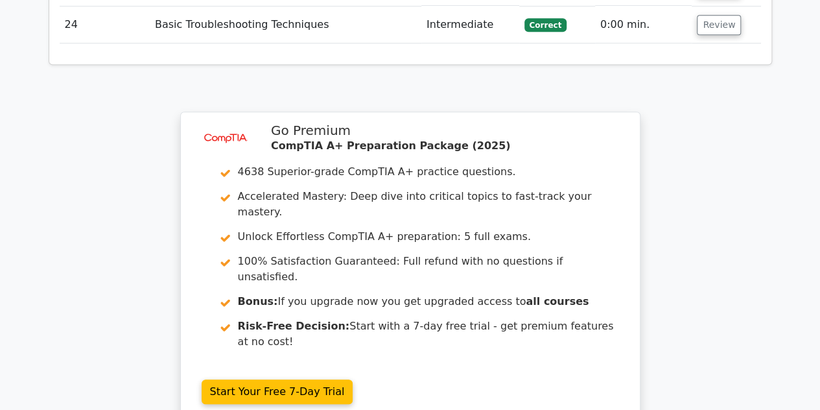
scroll to position [2853, 0]
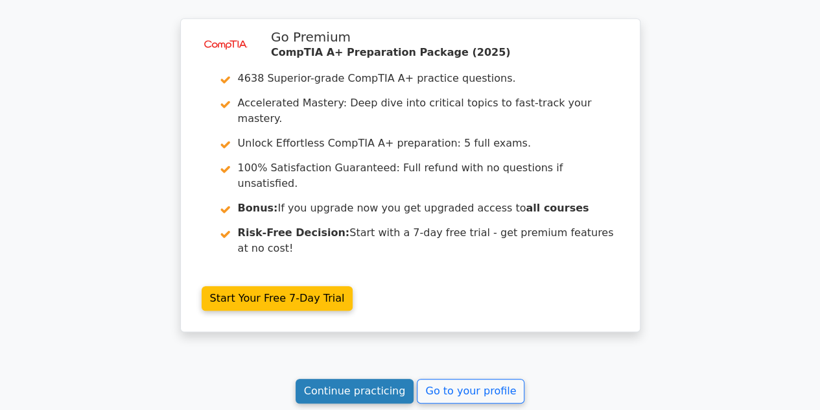
click at [363, 379] on link "Continue practicing" at bounding box center [355, 391] width 119 height 25
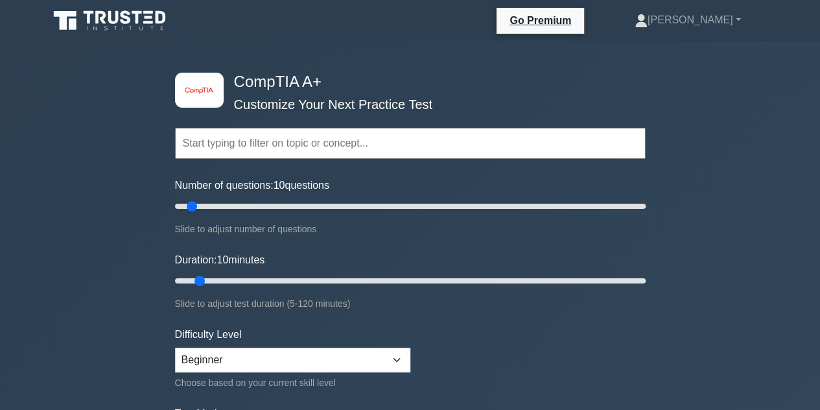
click at [244, 148] on input "text" at bounding box center [410, 143] width 471 height 31
drag, startPoint x: 196, startPoint y: 203, endPoint x: 674, endPoint y: 230, distance: 478.6
type input "200"
click at [646, 214] on input "Number of questions: 200 questions" at bounding box center [410, 206] width 471 height 16
drag, startPoint x: 202, startPoint y: 282, endPoint x: 161, endPoint y: 282, distance: 40.8
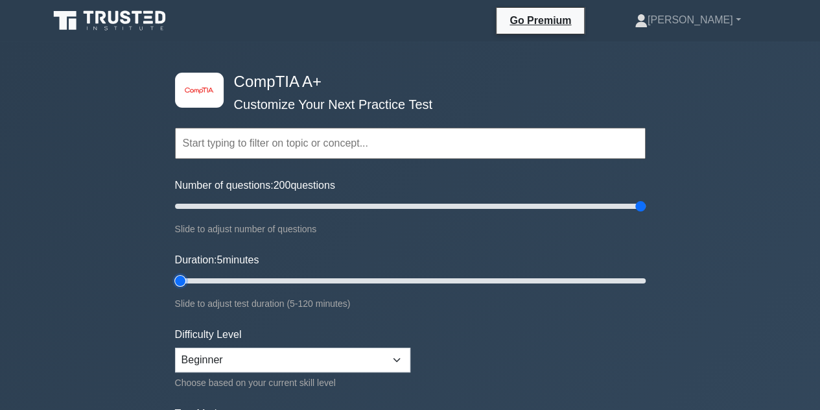
click at [175, 282] on input "Duration: 5 minutes" at bounding box center [410, 281] width 471 height 16
drag, startPoint x: 178, startPoint y: 282, endPoint x: 698, endPoint y: 299, distance: 520.3
type input "120"
click at [646, 289] on input "Duration: 120 minutes" at bounding box center [410, 281] width 471 height 16
click at [324, 147] on input "text" at bounding box center [410, 143] width 471 height 31
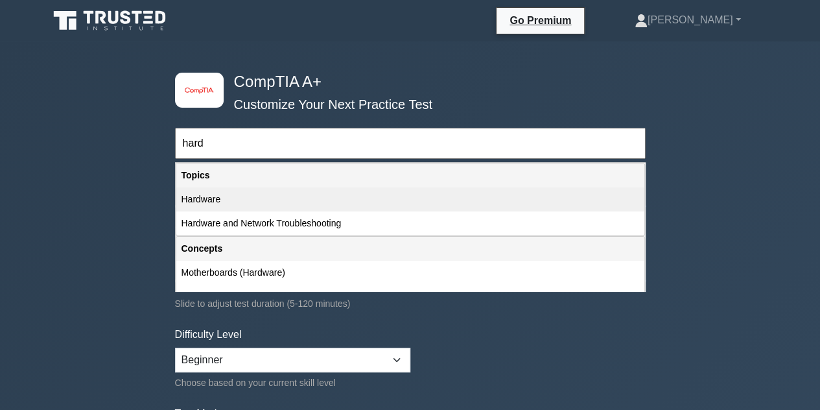
click at [255, 196] on div "Hardware" at bounding box center [410, 199] width 468 height 24
type input "Hardware"
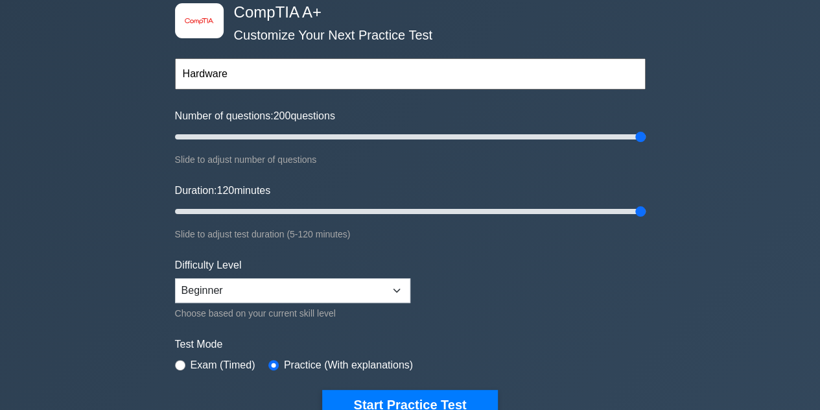
scroll to position [130, 0]
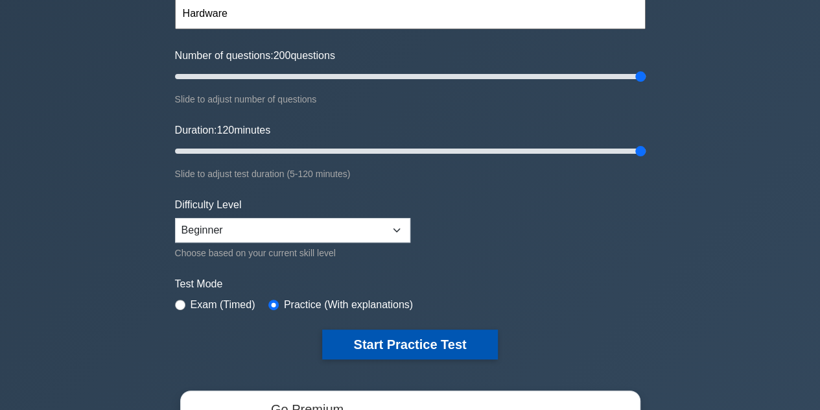
click at [372, 342] on button "Start Practice Test" at bounding box center [409, 344] width 175 height 30
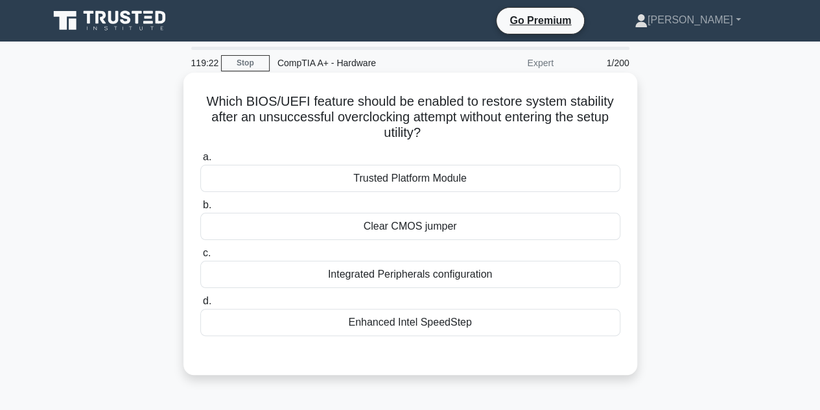
click at [424, 225] on div "Clear CMOS jumper" at bounding box center [410, 226] width 420 height 27
click at [200, 209] on input "b. Clear CMOS jumper" at bounding box center [200, 205] width 0 height 8
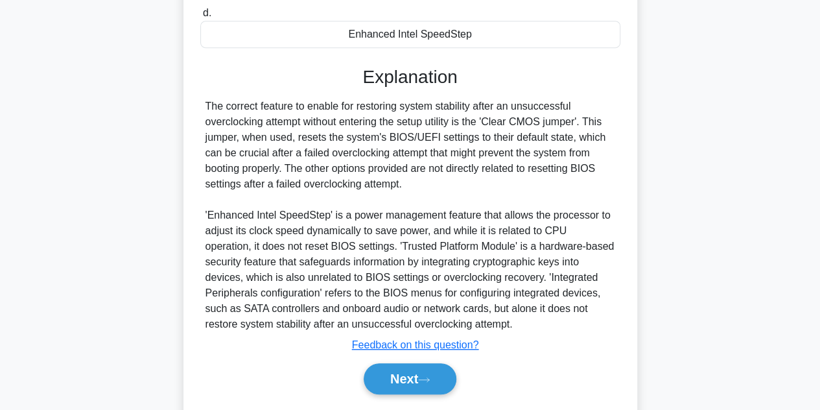
scroll to position [325, 0]
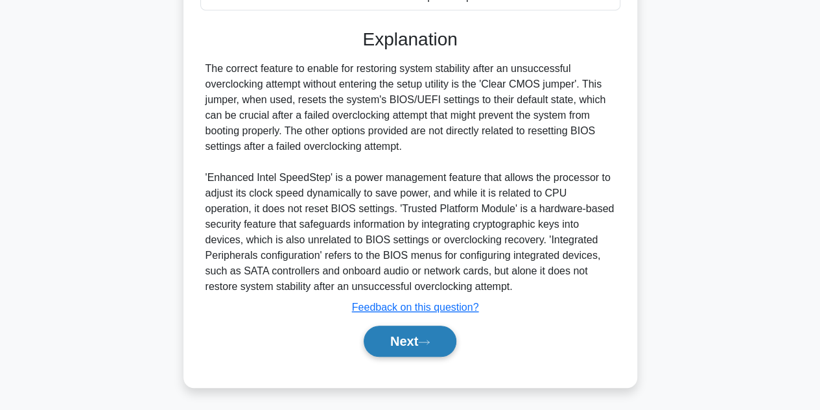
click at [418, 339] on button "Next" at bounding box center [410, 340] width 93 height 31
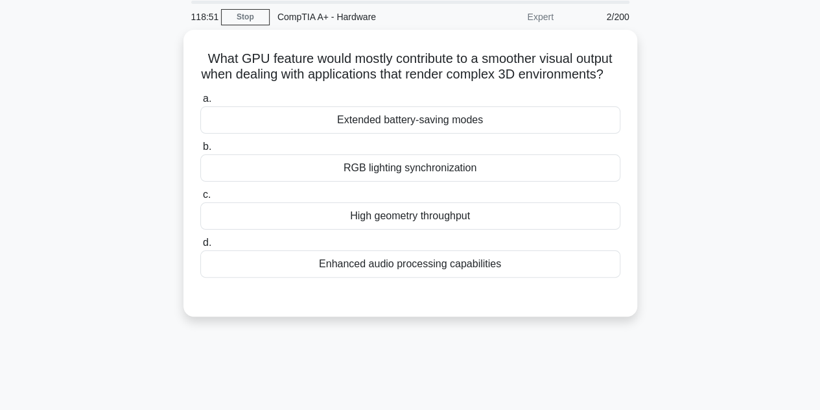
scroll to position [0, 0]
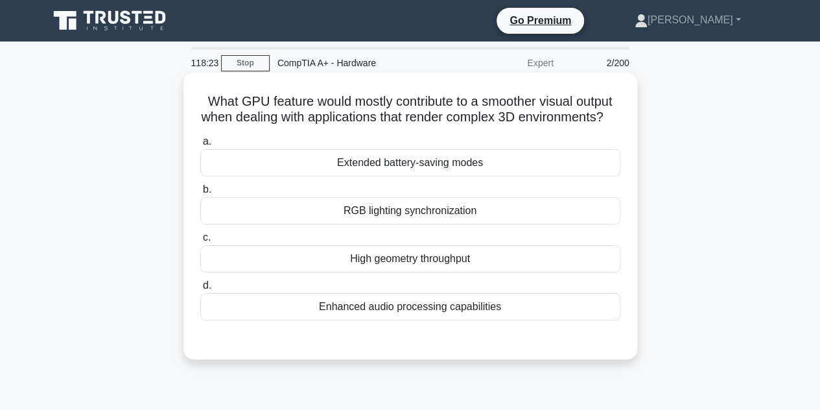
click at [411, 267] on div "High geometry throughput" at bounding box center [410, 258] width 420 height 27
click at [200, 242] on input "c. High geometry throughput" at bounding box center [200, 237] width 0 height 8
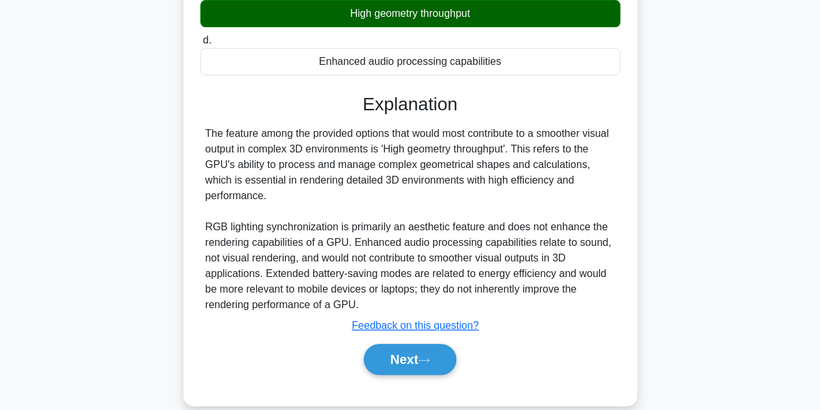
scroll to position [290, 0]
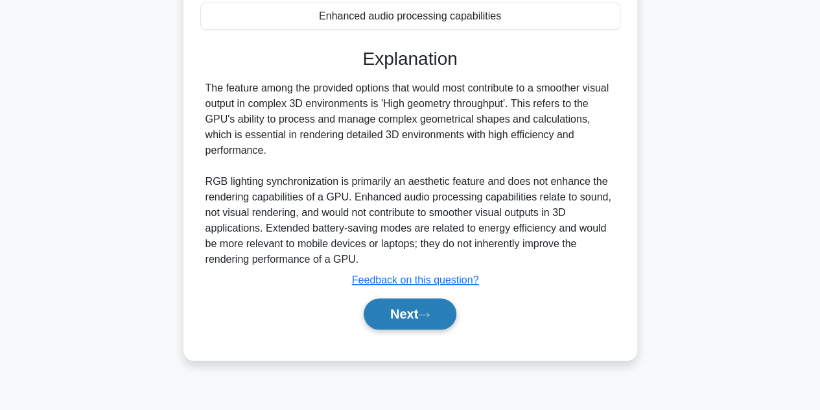
click at [424, 325] on button "Next" at bounding box center [410, 313] width 93 height 31
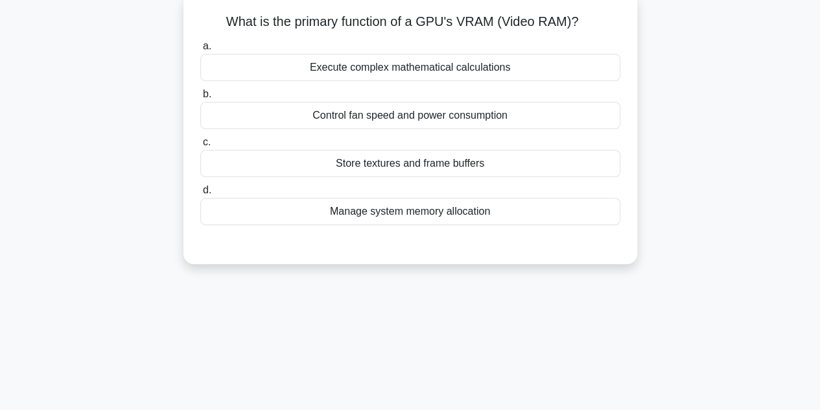
scroll to position [31, 0]
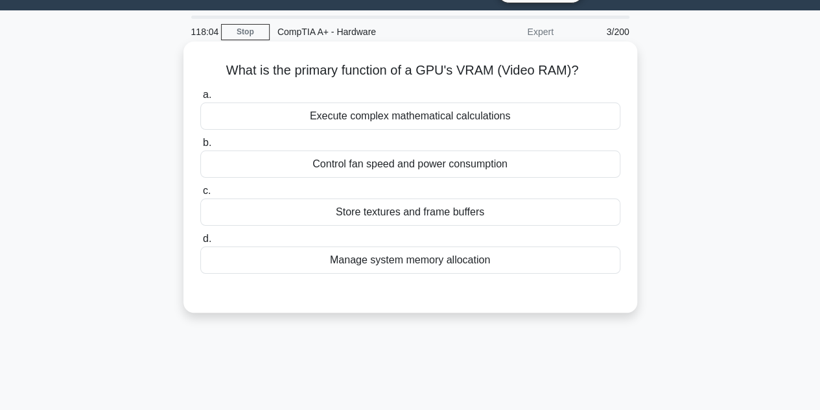
click at [412, 220] on div "Store textures and frame buffers" at bounding box center [410, 211] width 420 height 27
click at [200, 195] on input "c. Store textures and frame buffers" at bounding box center [200, 191] width 0 height 8
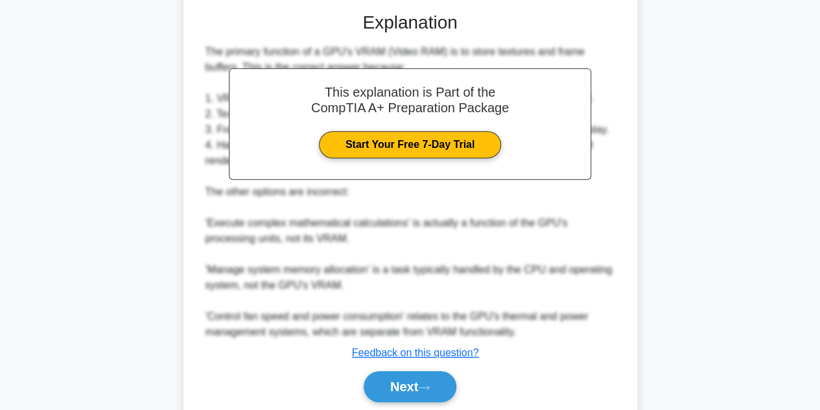
scroll to position [355, 0]
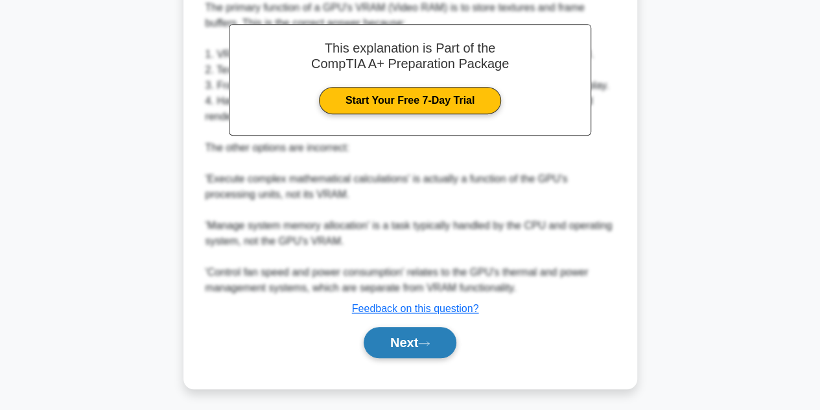
click at [425, 334] on button "Next" at bounding box center [410, 342] width 93 height 31
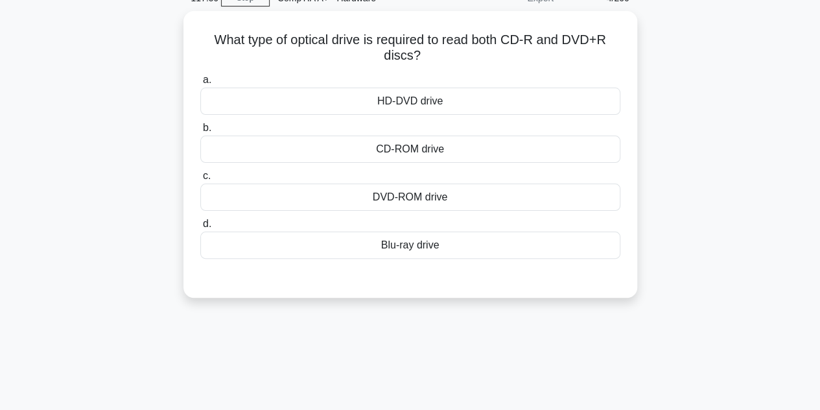
scroll to position [0, 0]
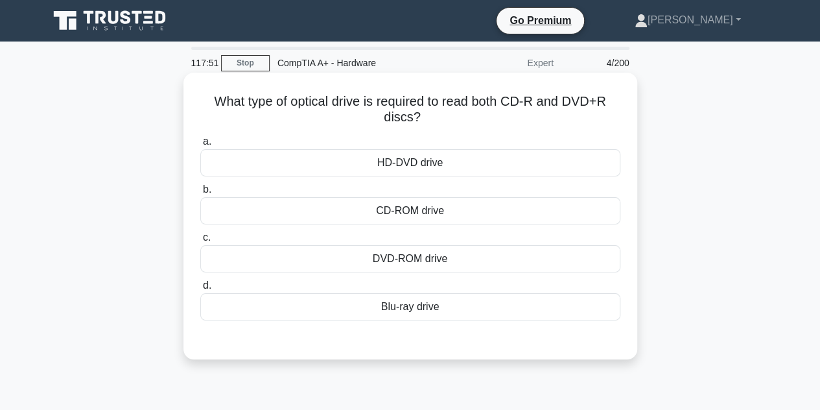
click at [419, 304] on div "Blu-ray drive" at bounding box center [410, 306] width 420 height 27
click at [200, 290] on input "d. Blu-ray drive" at bounding box center [200, 285] width 0 height 8
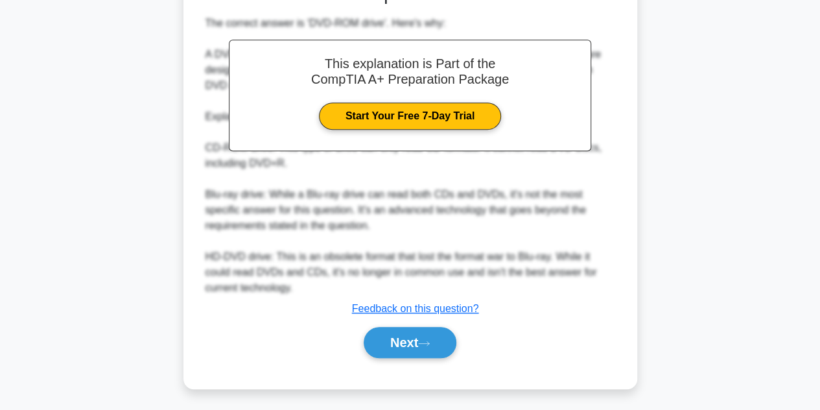
scroll to position [359, 0]
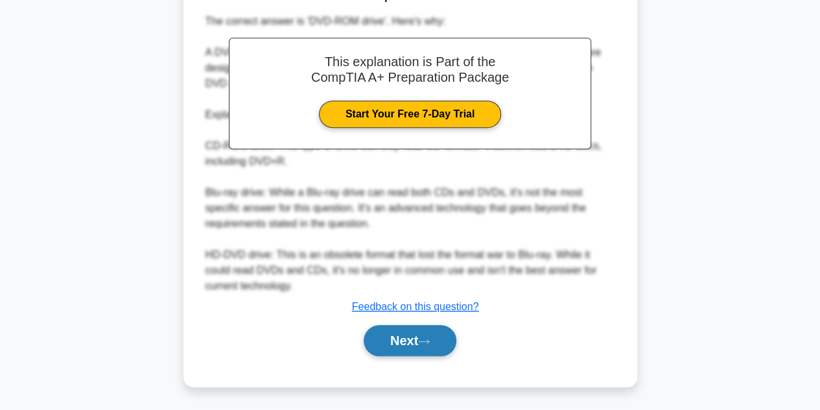
click at [423, 330] on button "Next" at bounding box center [410, 340] width 93 height 31
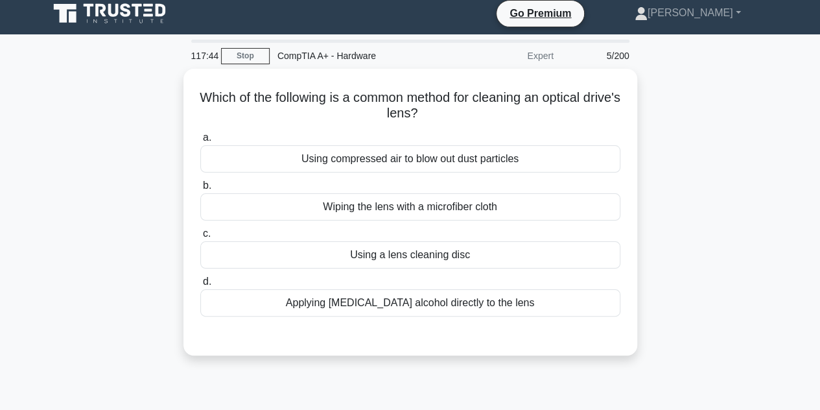
scroll to position [0, 0]
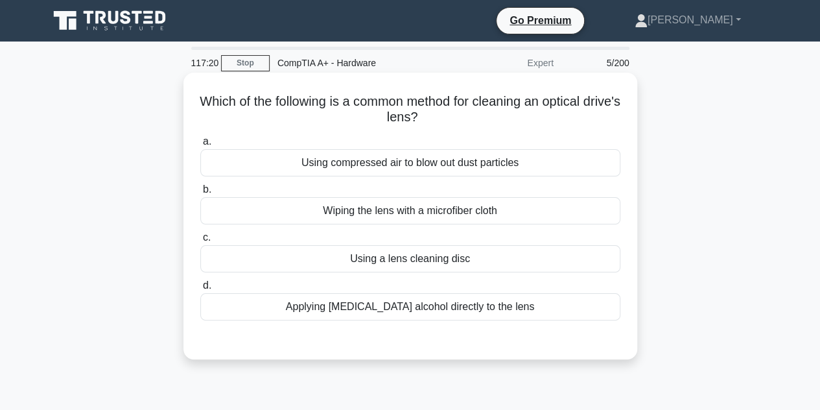
click at [469, 165] on div "Using compressed air to blow out dust particles" at bounding box center [410, 162] width 420 height 27
click at [200, 146] on input "a. Using compressed air to blow out dust particles" at bounding box center [200, 141] width 0 height 8
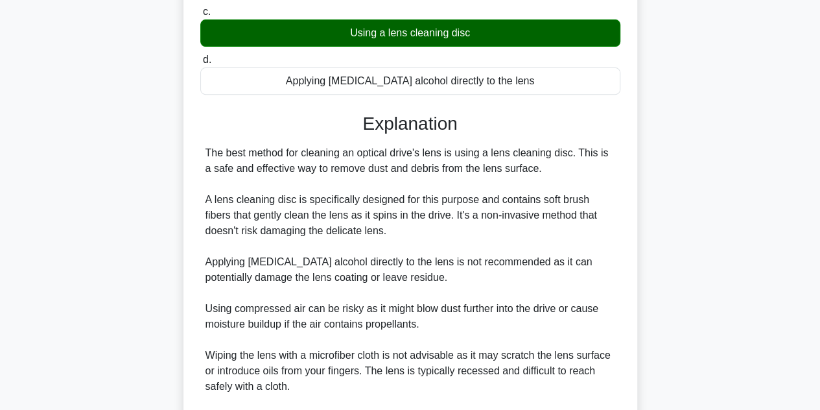
scroll to position [324, 0]
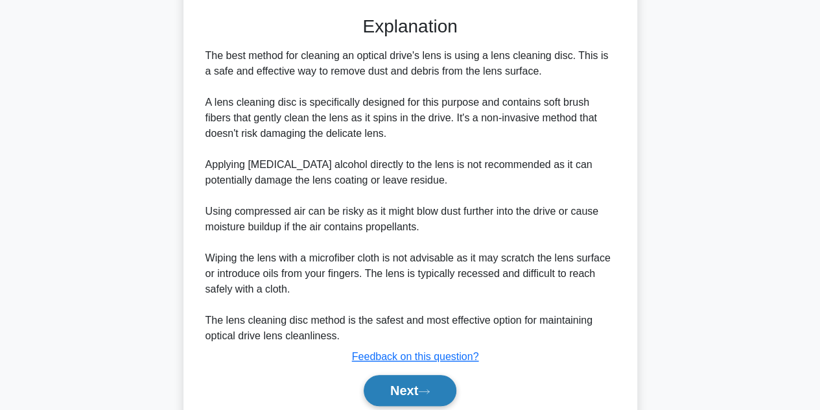
click at [418, 386] on button "Next" at bounding box center [410, 390] width 93 height 31
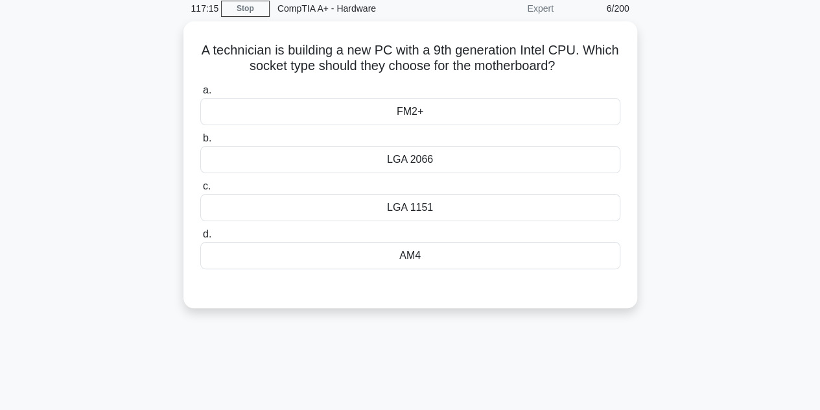
scroll to position [0, 0]
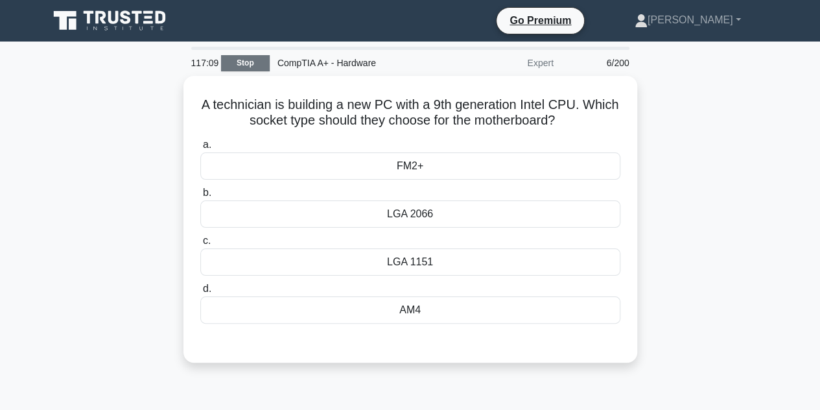
click at [249, 64] on link "Stop" at bounding box center [245, 63] width 49 height 16
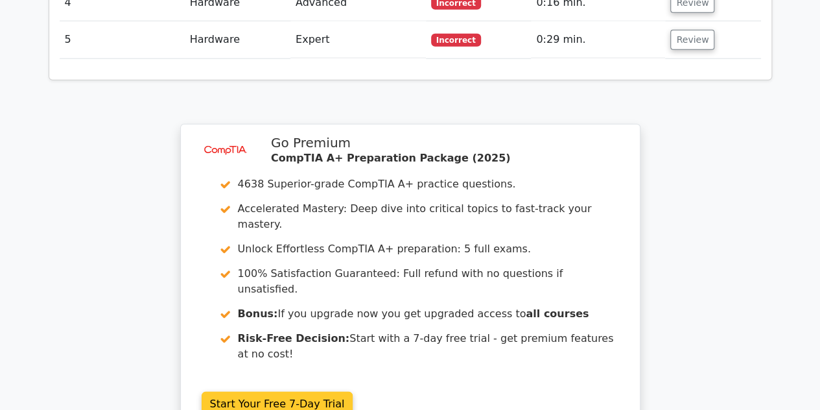
scroll to position [1751, 0]
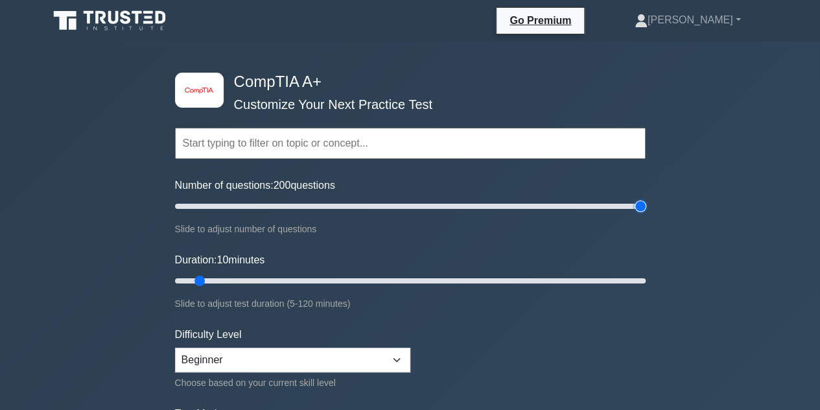
drag, startPoint x: 193, startPoint y: 204, endPoint x: 667, endPoint y: 201, distance: 473.3
type input "200"
click at [646, 201] on input "Number of questions: 200 questions" at bounding box center [410, 206] width 471 height 16
drag, startPoint x: 266, startPoint y: 285, endPoint x: 708, endPoint y: 292, distance: 442.3
type input "120"
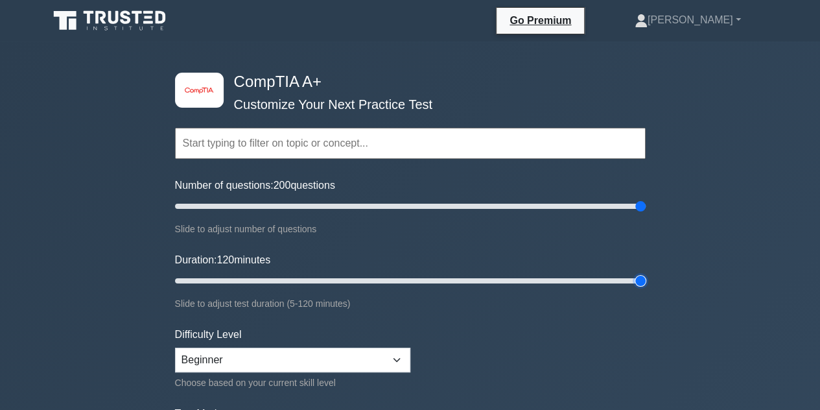
click at [646, 289] on input "Duration: 120 minutes" at bounding box center [410, 281] width 471 height 16
click at [297, 150] on input "text" at bounding box center [410, 143] width 471 height 31
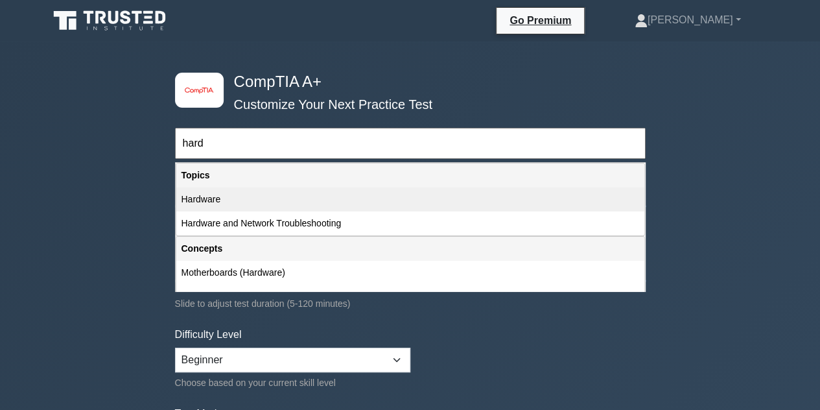
click at [227, 205] on div "Hardware" at bounding box center [410, 199] width 468 height 24
type input "Hardware"
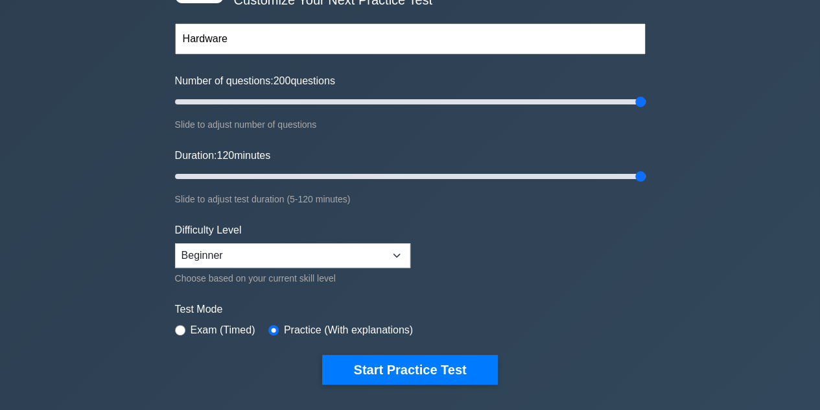
scroll to position [130, 0]
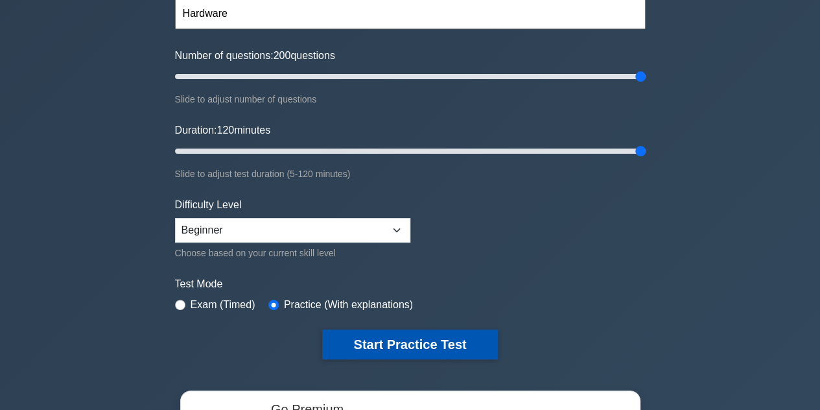
click at [358, 331] on button "Start Practice Test" at bounding box center [409, 344] width 175 height 30
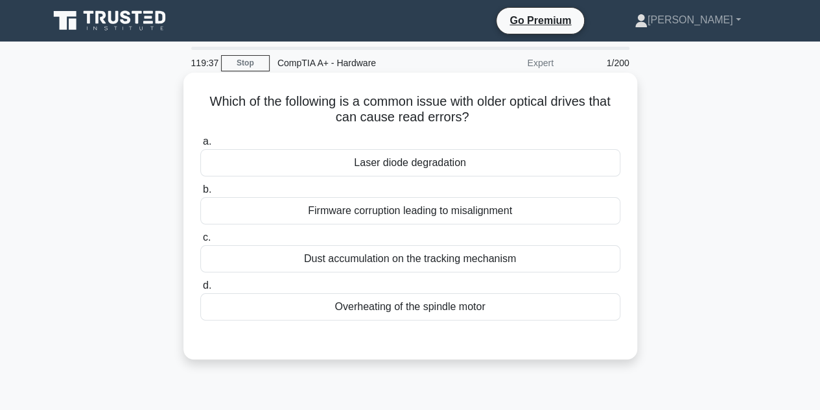
click at [446, 167] on div "Laser diode degradation" at bounding box center [410, 162] width 420 height 27
click at [200, 146] on input "a. Laser diode degradation" at bounding box center [200, 141] width 0 height 8
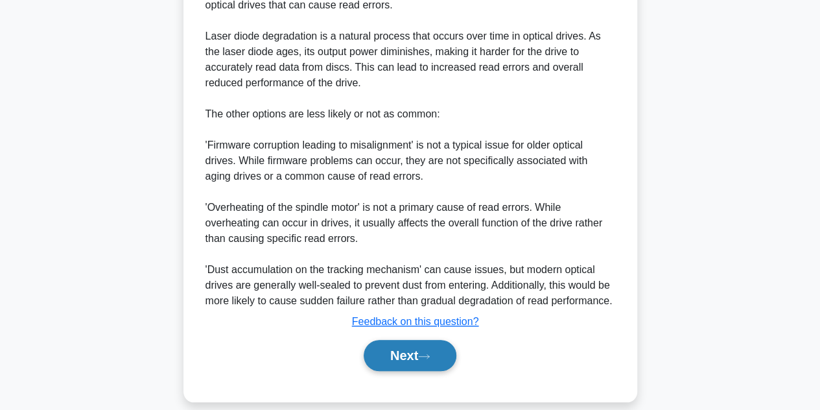
click at [412, 360] on button "Next" at bounding box center [410, 355] width 93 height 31
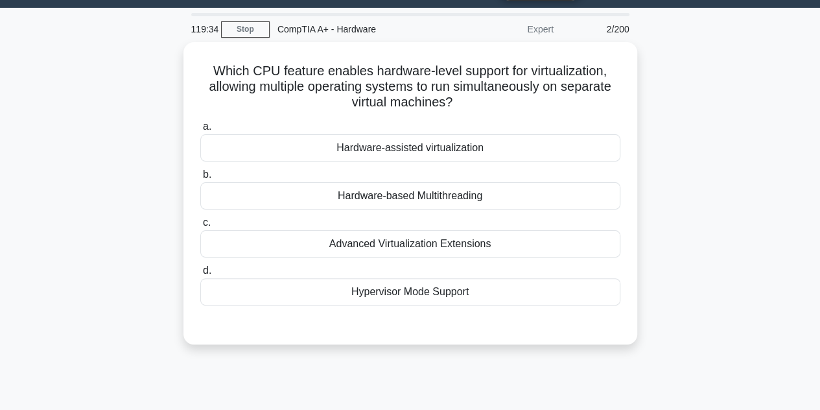
scroll to position [31, 0]
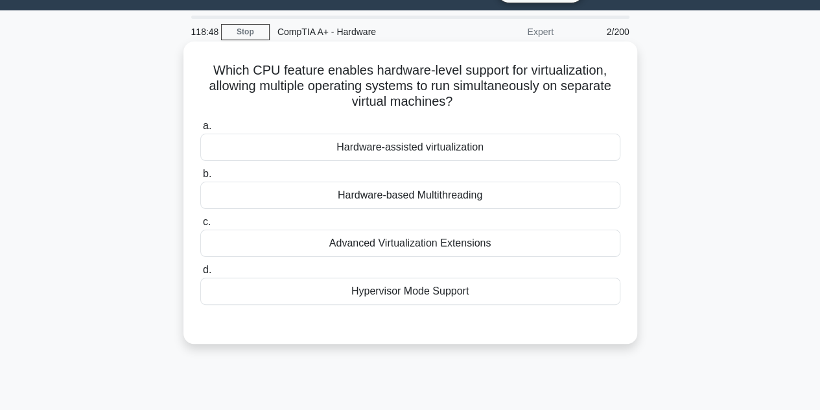
click at [421, 242] on div "Advanced Virtualization Extensions" at bounding box center [410, 243] width 420 height 27
click at [200, 226] on input "c. Advanced Virtualization Extensions" at bounding box center [200, 222] width 0 height 8
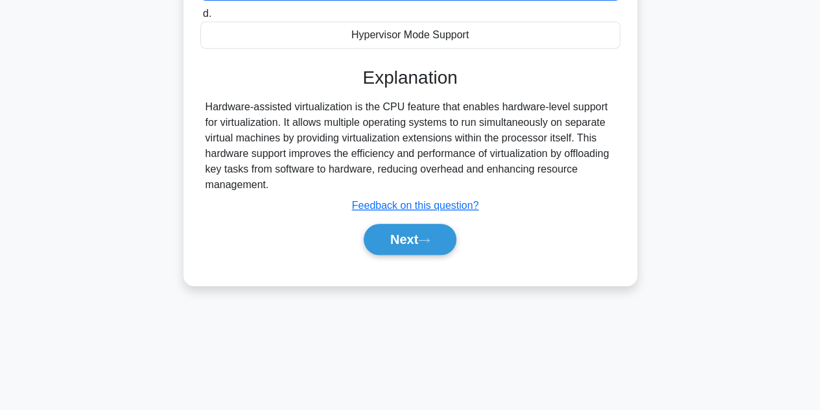
scroll to position [290, 0]
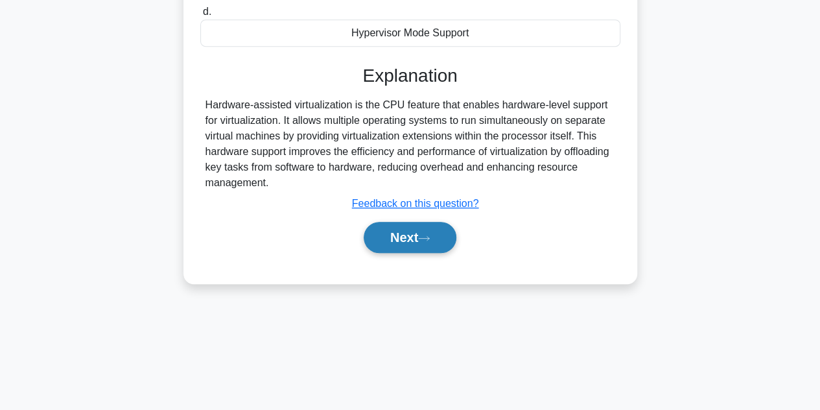
click at [419, 231] on button "Next" at bounding box center [410, 237] width 93 height 31
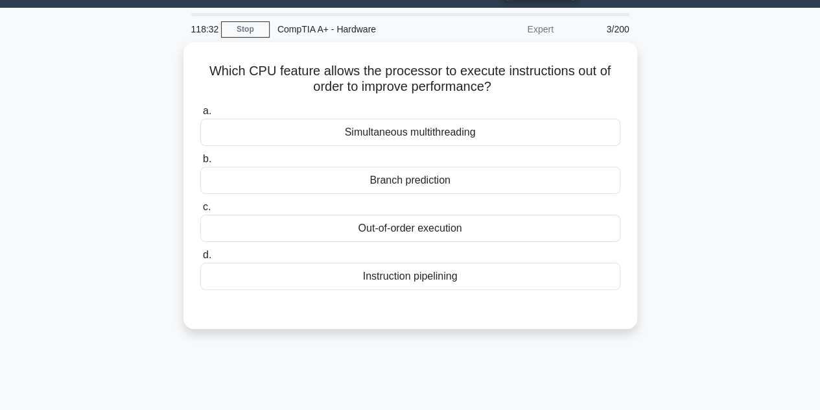
scroll to position [31, 0]
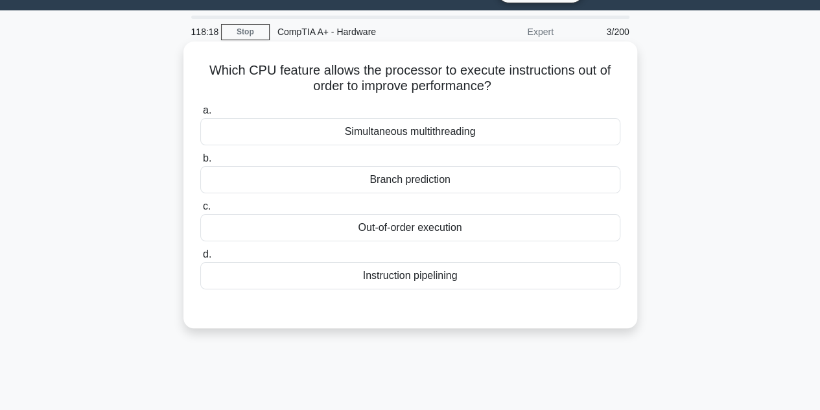
click at [423, 224] on div "Out-of-order execution" at bounding box center [410, 227] width 420 height 27
click at [200, 211] on input "c. Out-of-order execution" at bounding box center [200, 206] width 0 height 8
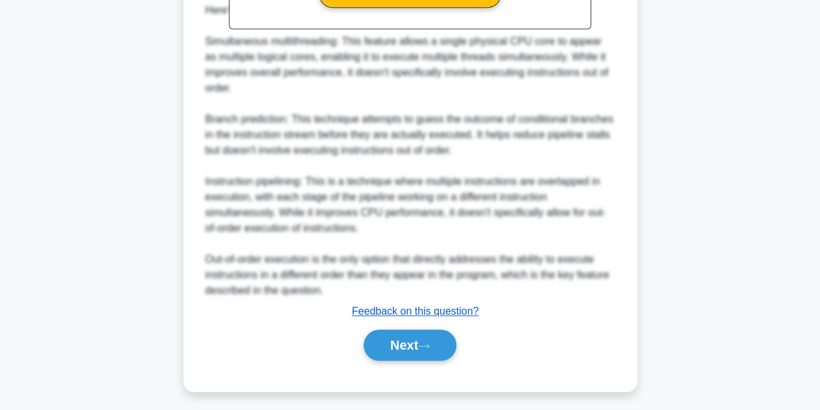
scroll to position [481, 0]
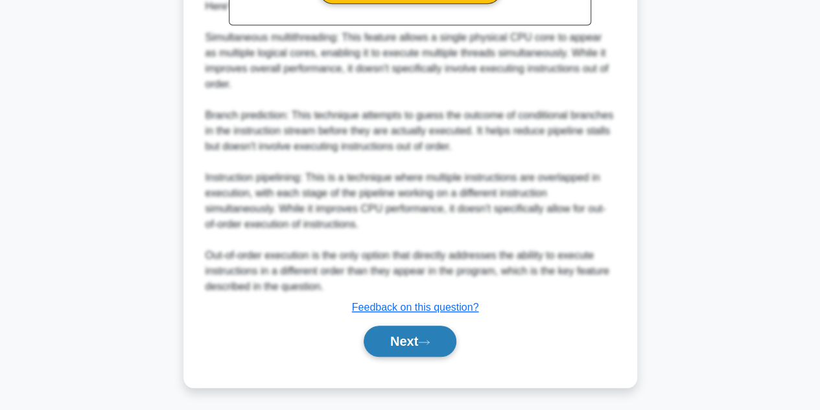
click at [403, 331] on button "Next" at bounding box center [410, 340] width 93 height 31
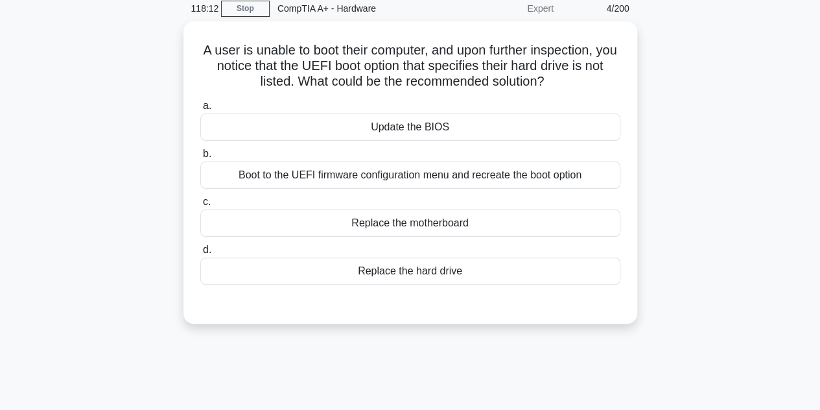
scroll to position [31, 0]
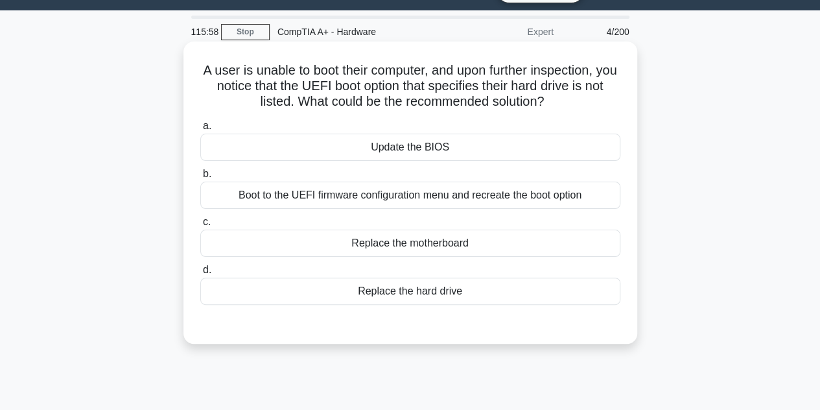
click at [396, 192] on div "Boot to the UEFI firmware configuration menu and recreate the boot option" at bounding box center [410, 195] width 420 height 27
click at [200, 178] on input "b. Boot to the UEFI firmware configuration menu and recreate the boot option" at bounding box center [200, 174] width 0 height 8
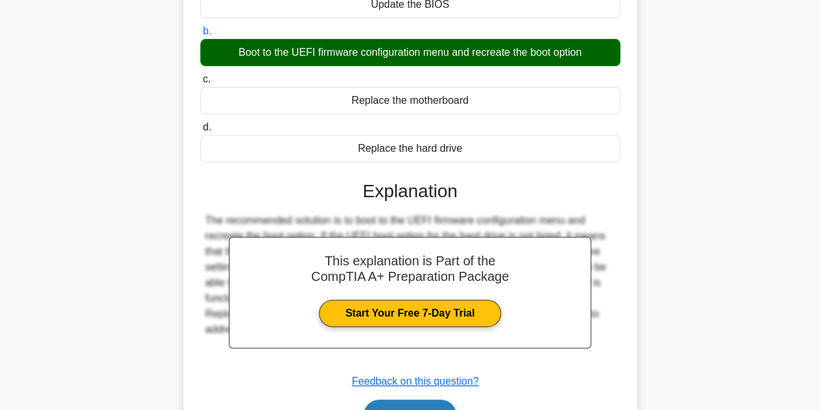
scroll to position [290, 0]
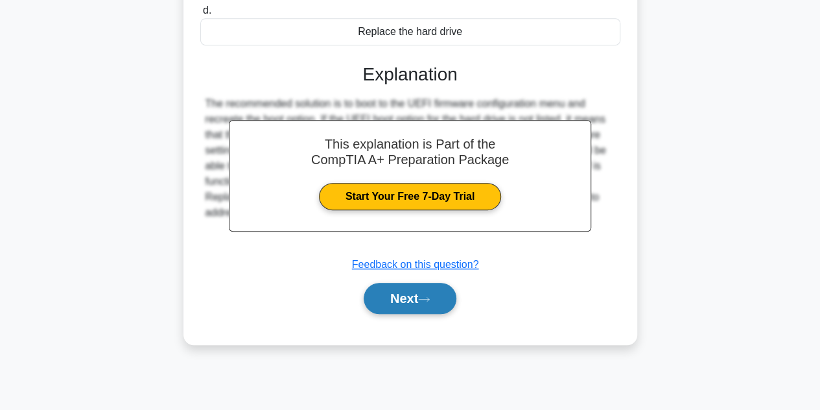
click at [429, 306] on button "Next" at bounding box center [410, 298] width 93 height 31
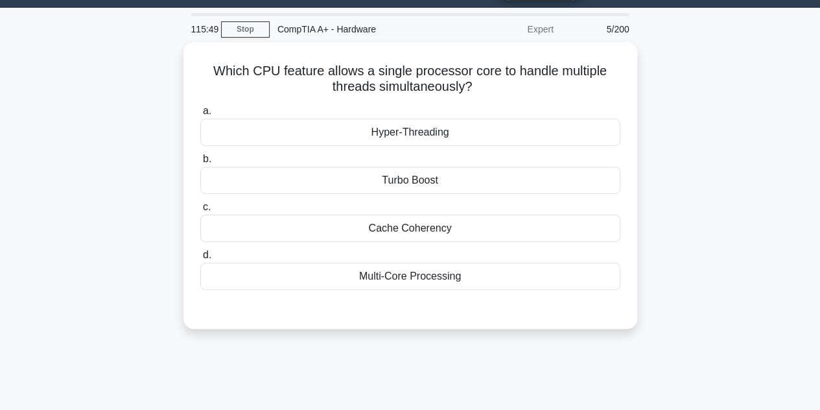
scroll to position [31, 0]
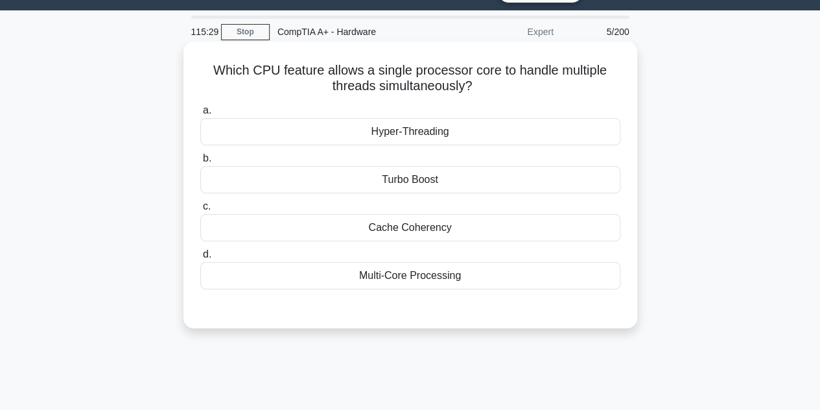
click at [455, 141] on div "Hyper-Threading" at bounding box center [410, 131] width 420 height 27
click at [200, 115] on input "a. Hyper-Threading" at bounding box center [200, 110] width 0 height 8
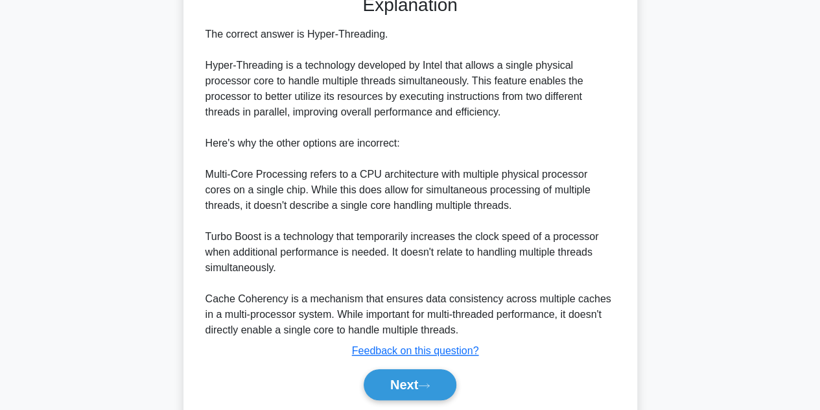
scroll to position [388, 0]
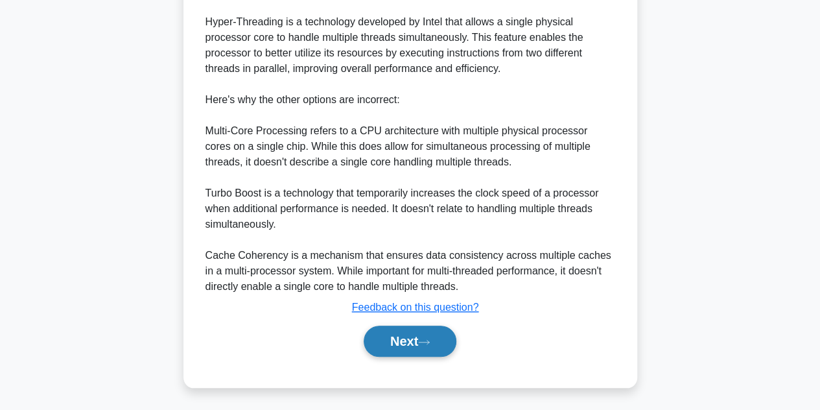
click at [417, 337] on button "Next" at bounding box center [410, 340] width 93 height 31
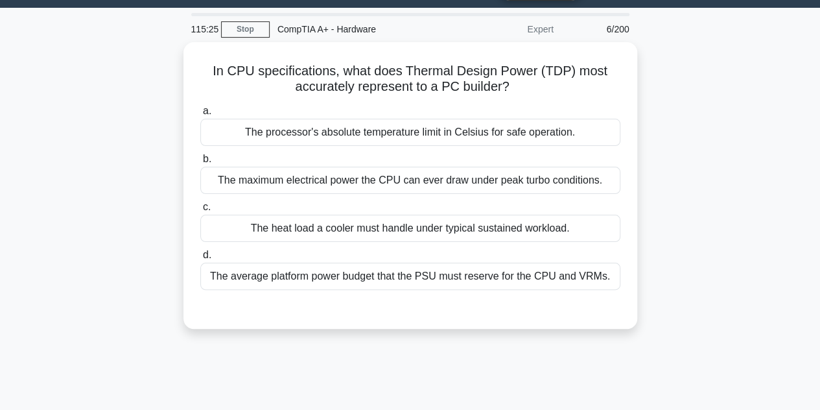
scroll to position [31, 0]
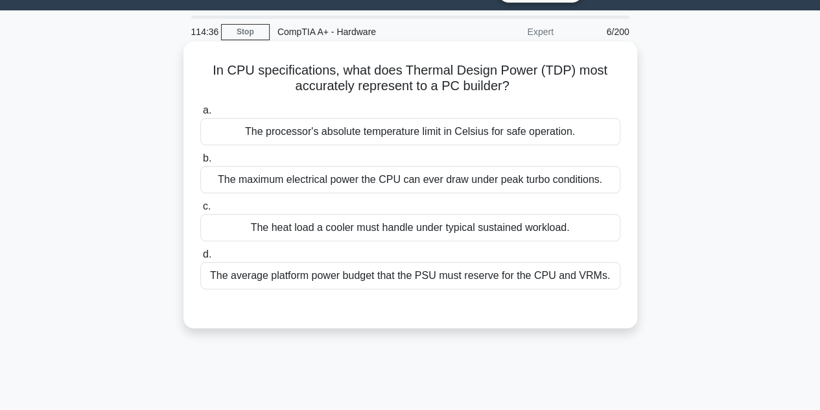
click at [534, 136] on div "The processor's absolute temperature limit in Celsius for safe operation." at bounding box center [410, 131] width 420 height 27
click at [200, 115] on input "a. The processor's absolute temperature limit in Celsius for safe operation." at bounding box center [200, 110] width 0 height 8
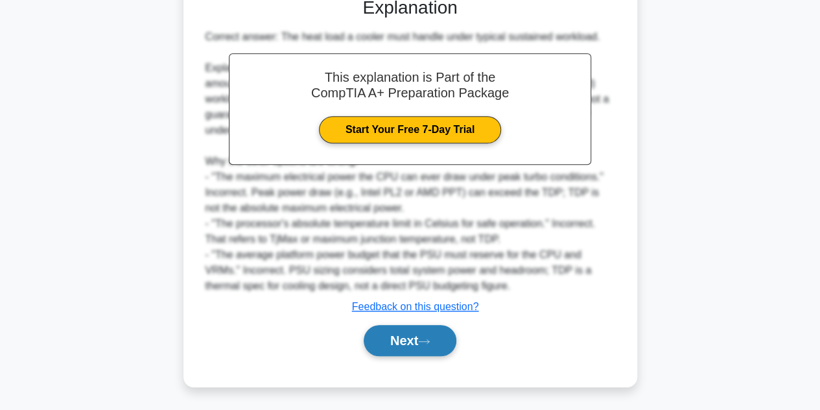
click at [408, 331] on button "Next" at bounding box center [410, 340] width 93 height 31
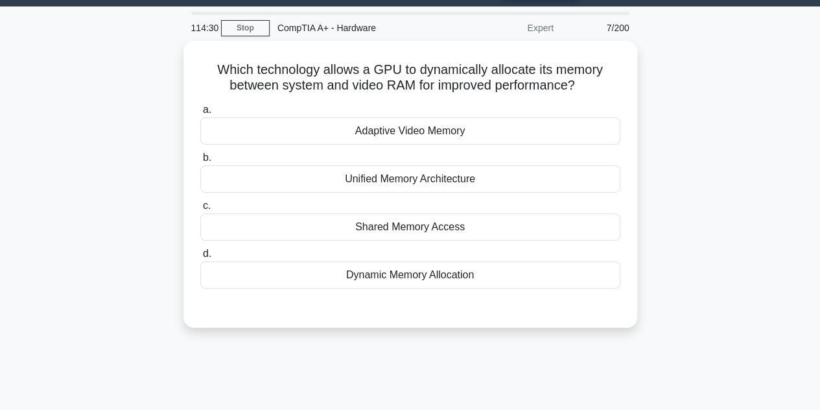
scroll to position [65, 0]
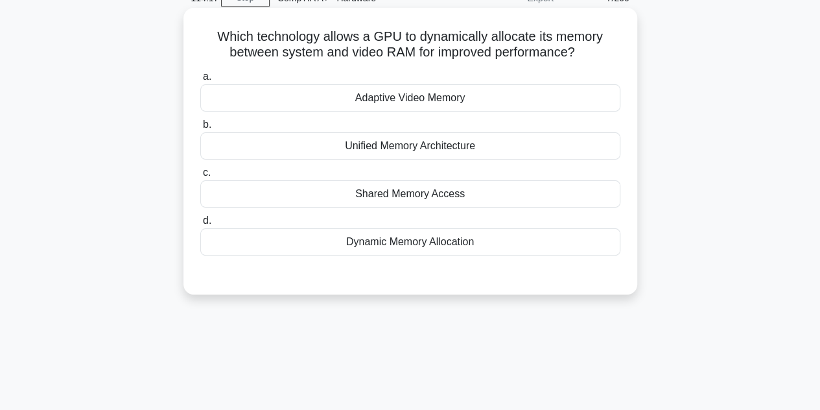
click at [423, 240] on div "Dynamic Memory Allocation" at bounding box center [410, 241] width 420 height 27
click at [200, 225] on input "d. Dynamic Memory Allocation" at bounding box center [200, 221] width 0 height 8
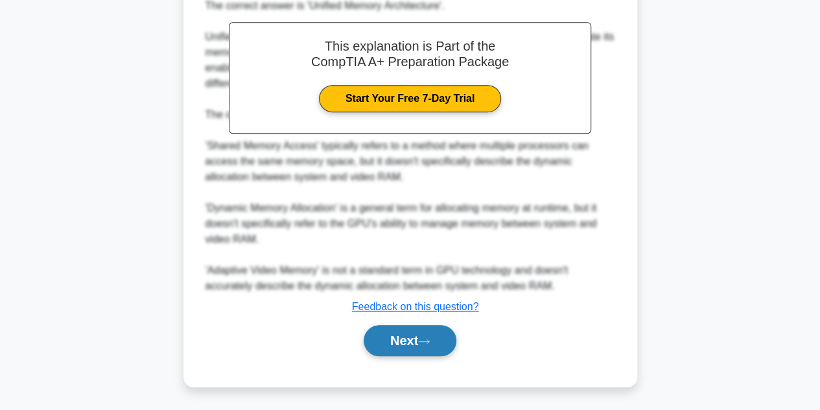
click at [429, 339] on icon at bounding box center [424, 341] width 12 height 7
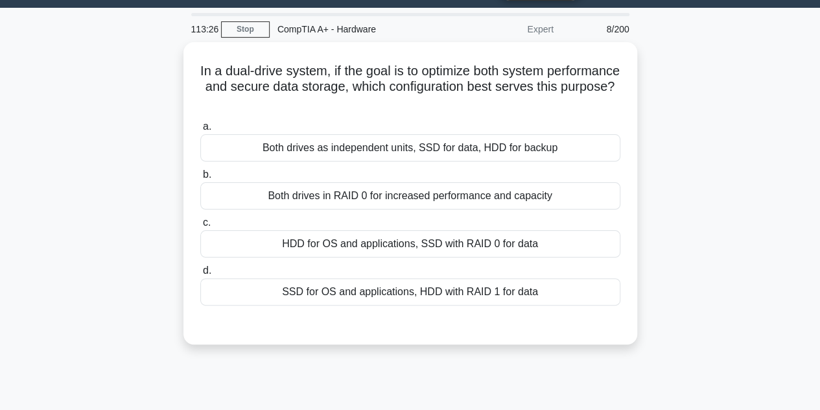
scroll to position [31, 0]
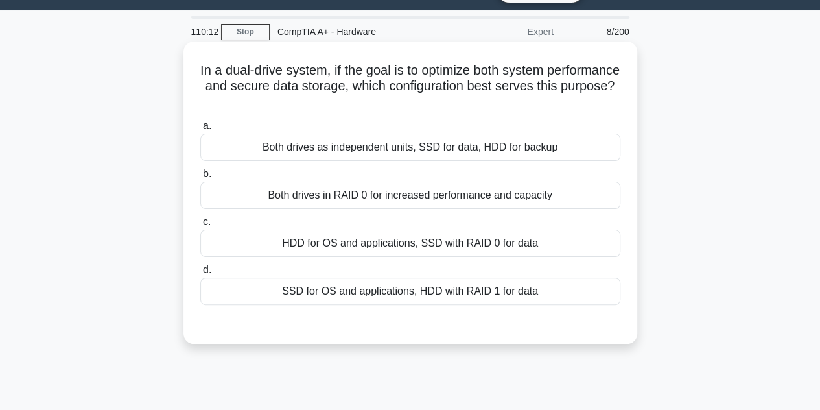
click at [431, 194] on div "Both drives in RAID 0 for increased performance and capacity" at bounding box center [410, 195] width 420 height 27
click at [200, 178] on input "b. Both drives in RAID 0 for increased performance and capacity" at bounding box center [200, 174] width 0 height 8
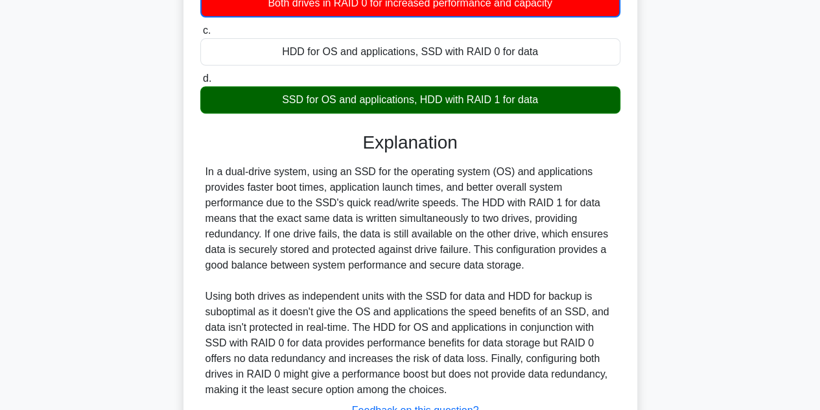
scroll to position [226, 0]
